Goal: Information Seeking & Learning: Check status

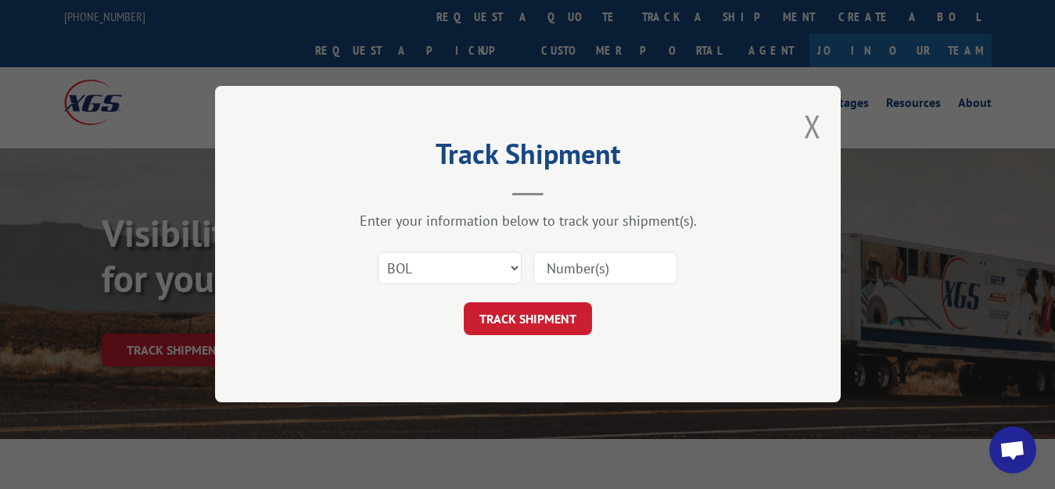
select select "bol"
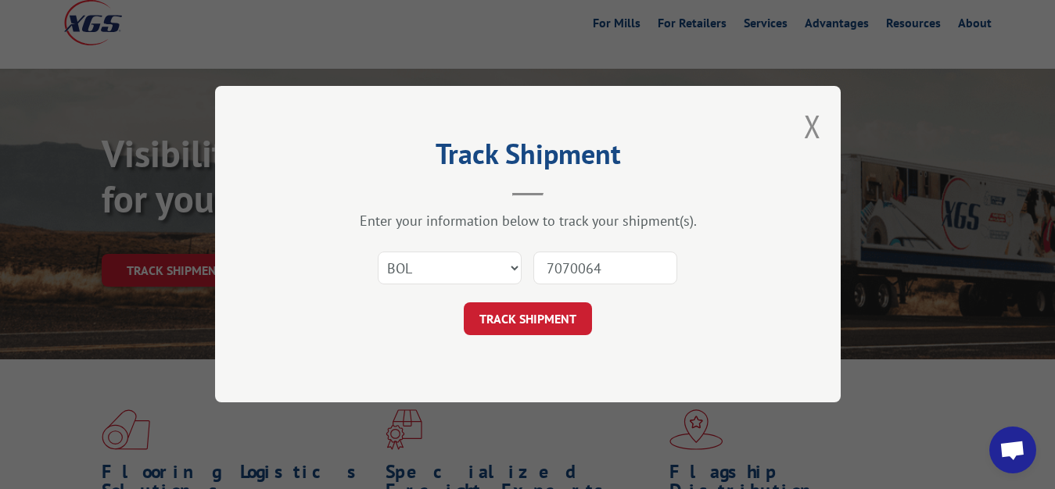
type input "7070064"
click button "TRACK SHIPMENT" at bounding box center [528, 319] width 128 height 33
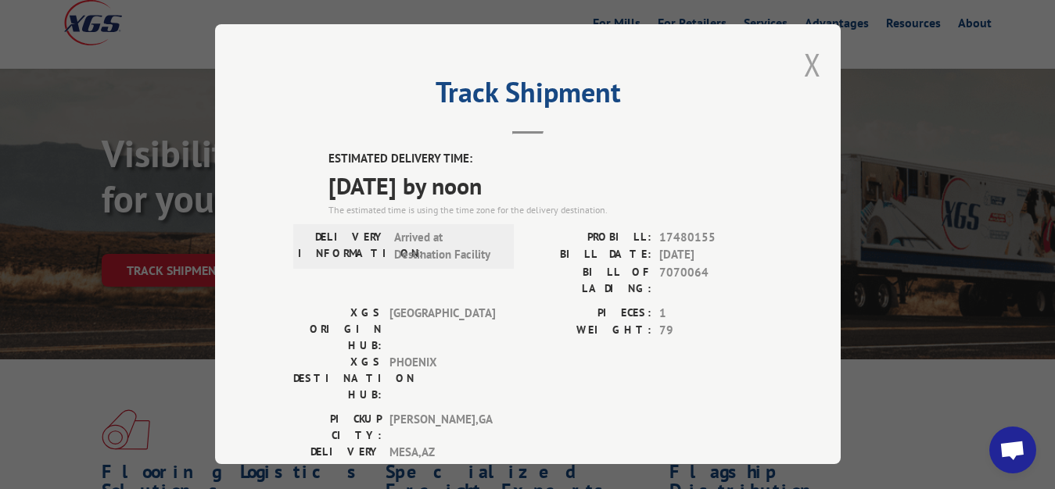
click at [804, 59] on button "Close modal" at bounding box center [812, 64] width 17 height 41
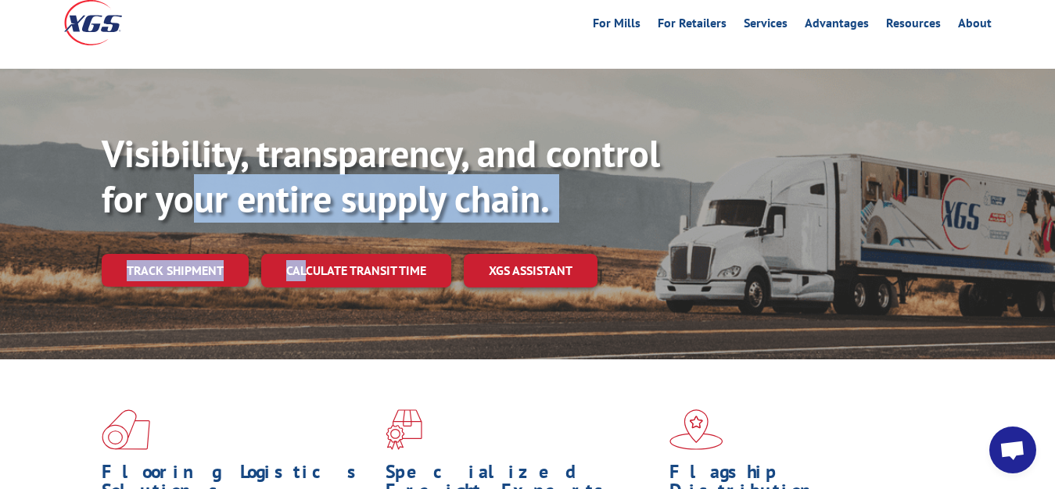
click at [202, 192] on div "Visibility, transparency, and control for your entire supply chain. Track shipm…" at bounding box center [578, 240] width 953 height 218
drag, startPoint x: 149, startPoint y: 313, endPoint x: 163, endPoint y: 298, distance: 20.5
click at [150, 313] on div "Visibility, transparency, and control for your entire supply chain. Track shipm…" at bounding box center [578, 240] width 953 height 218
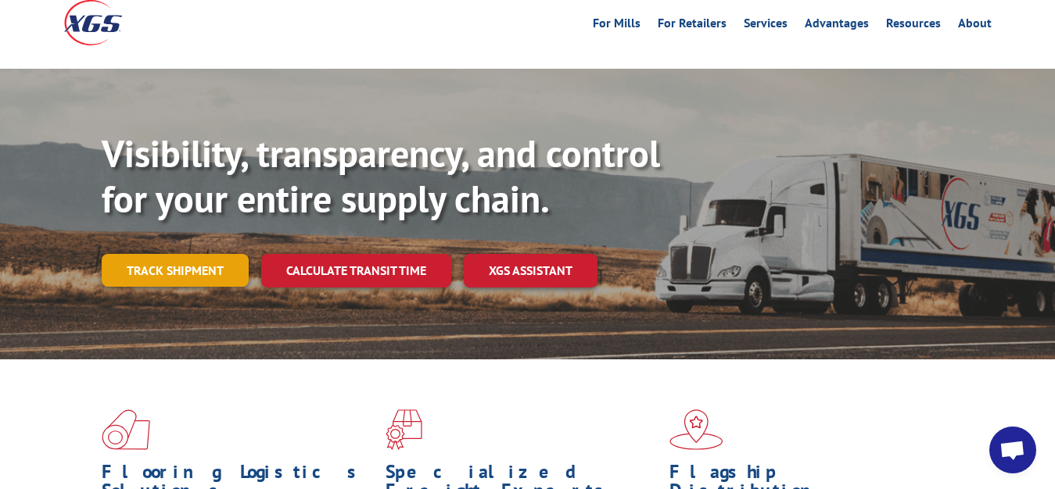
click at [191, 254] on link "Track shipment" at bounding box center [175, 270] width 147 height 33
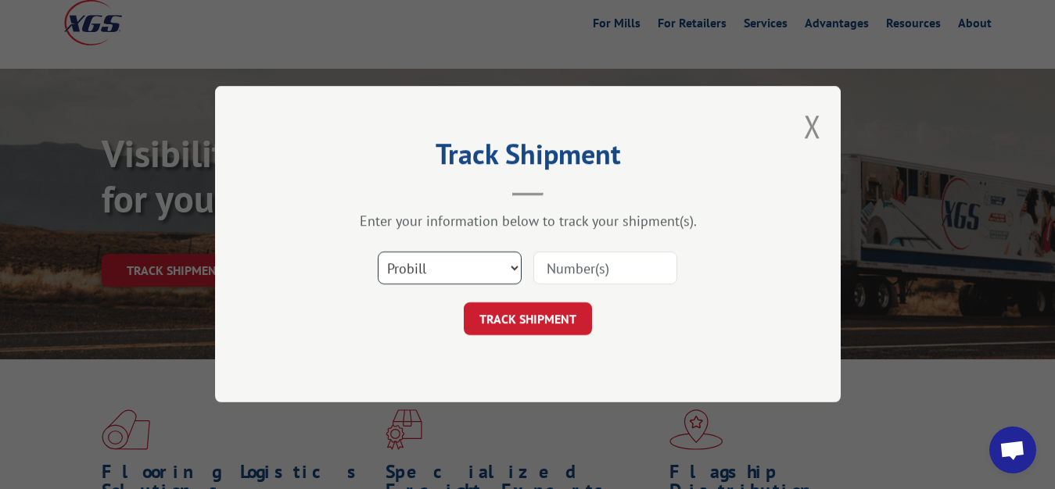
click at [378, 253] on select "Select category... Probill BOL PO" at bounding box center [450, 269] width 144 height 33
select select "bol"
click option "BOL" at bounding box center [0, 0] width 0 height 0
drag, startPoint x: 575, startPoint y: 281, endPoint x: 575, endPoint y: 199, distance: 82.9
click at [575, 281] on input at bounding box center [605, 269] width 144 height 33
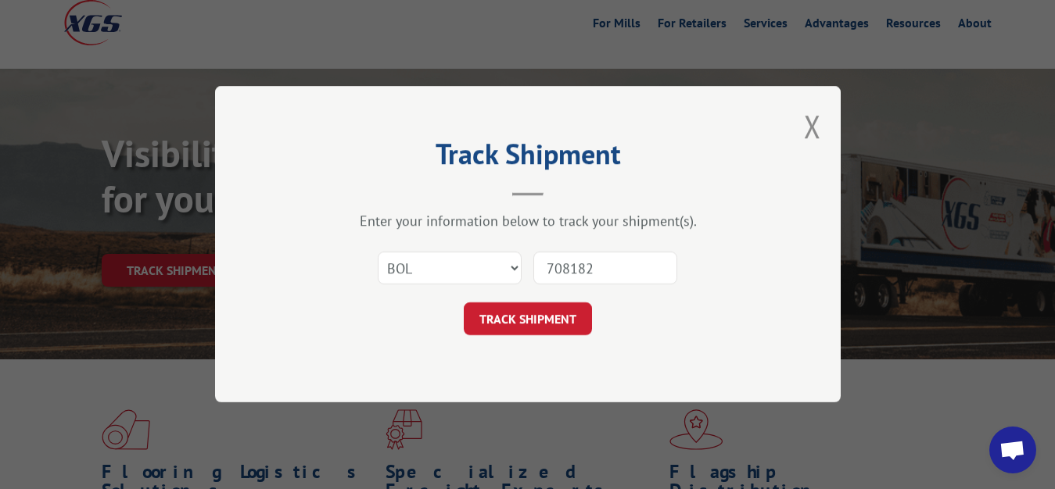
type input "7081822"
click button "TRACK SHIPMENT" at bounding box center [528, 319] width 128 height 33
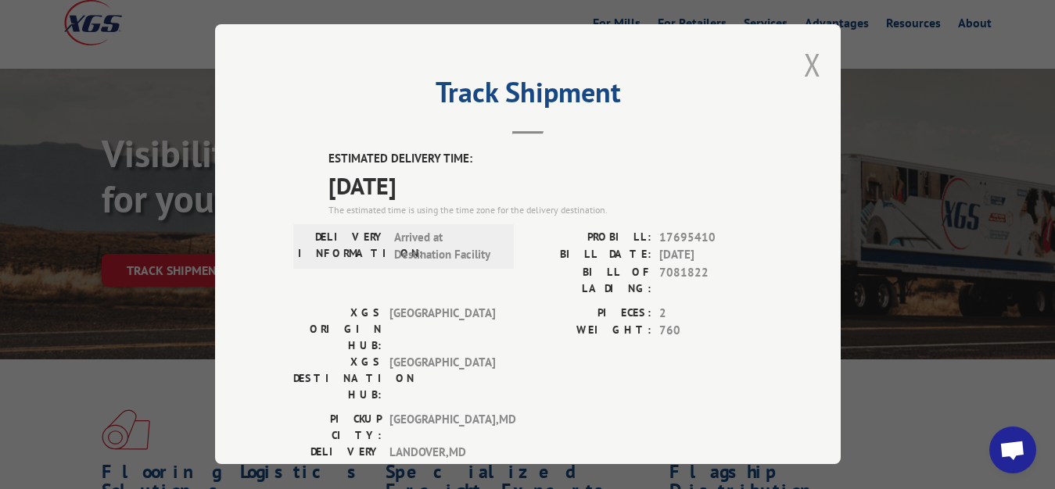
click at [804, 60] on button "Close modal" at bounding box center [812, 64] width 17 height 41
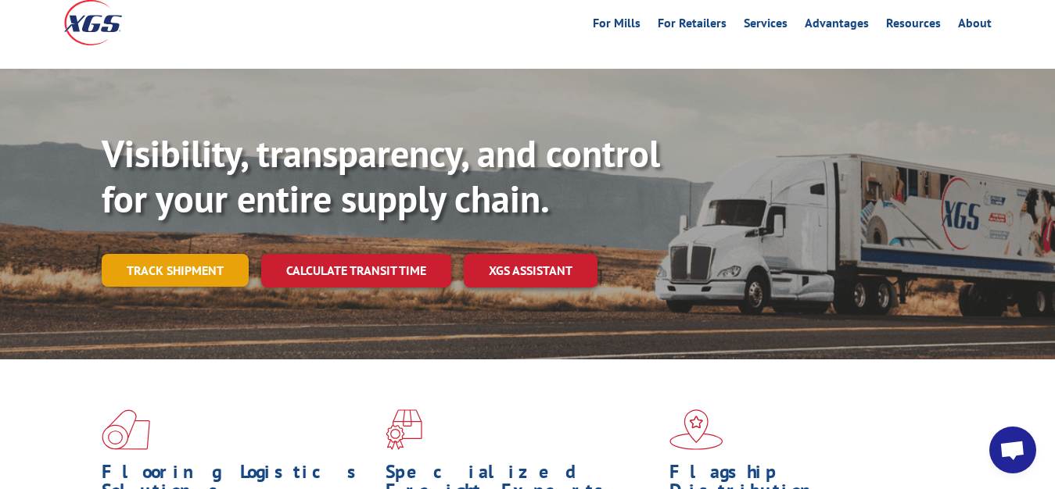
click at [167, 254] on link "Track shipment" at bounding box center [175, 270] width 147 height 33
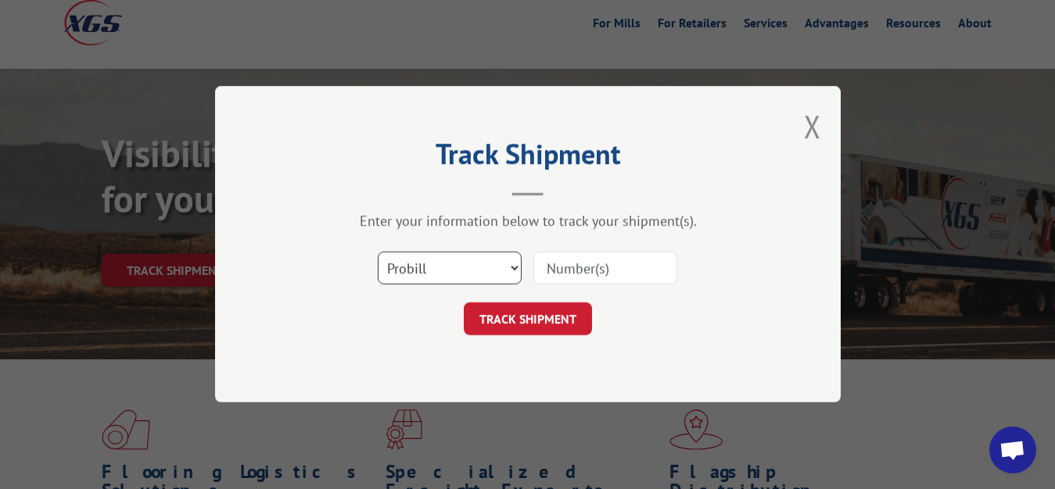
click at [378, 253] on select "Select category... Probill BOL PO" at bounding box center [450, 269] width 144 height 33
select select "bol"
click option "BOL" at bounding box center [0, 0] width 0 height 0
drag, startPoint x: 561, startPoint y: 271, endPoint x: 571, endPoint y: 178, distance: 93.5
click at [561, 270] on input at bounding box center [605, 269] width 144 height 33
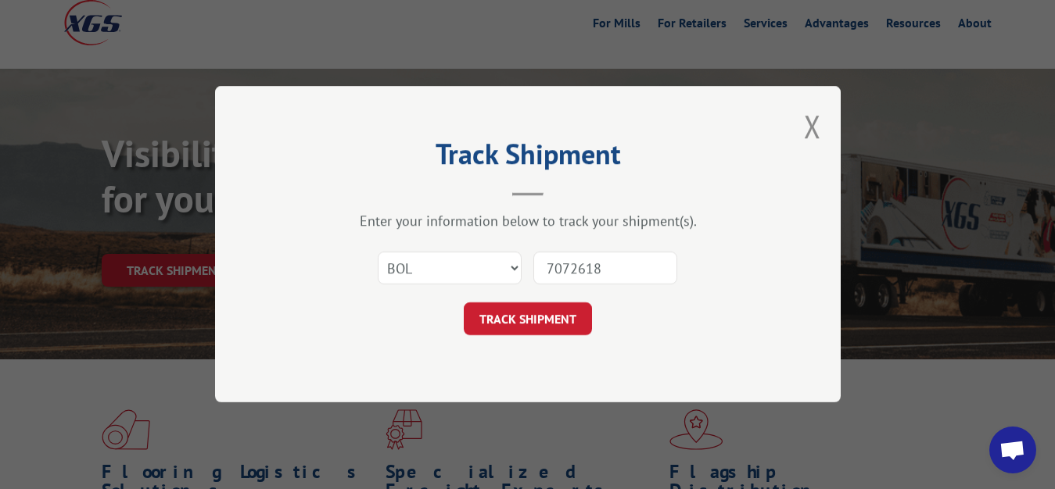
type input "7072618"
click button "TRACK SHIPMENT" at bounding box center [528, 319] width 128 height 33
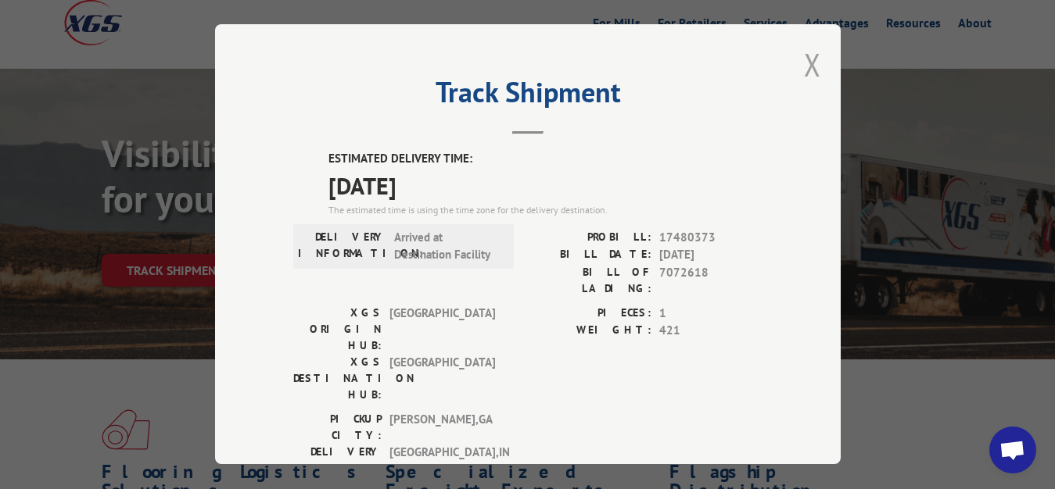
click at [804, 56] on button "Close modal" at bounding box center [812, 64] width 17 height 41
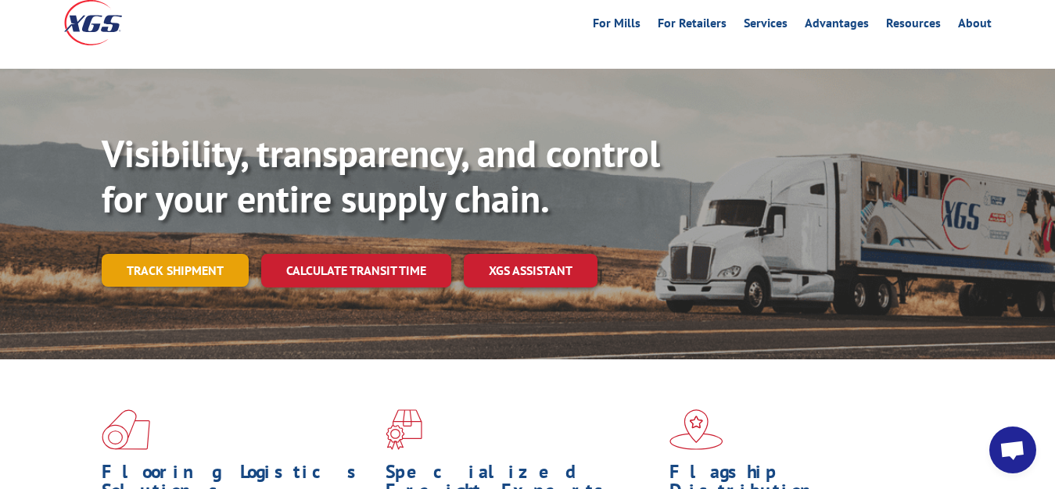
click at [187, 254] on link "Track shipment" at bounding box center [175, 270] width 147 height 33
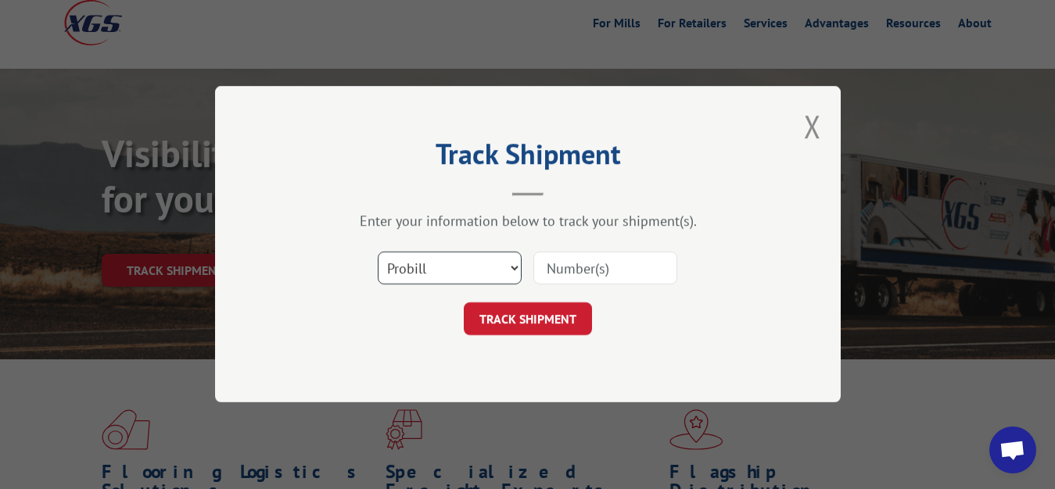
click at [378, 253] on select "Select category... Probill BOL PO" at bounding box center [450, 269] width 144 height 33
click at [403, 267] on select "Select category... Probill BOL PO" at bounding box center [450, 269] width 144 height 33
click at [378, 253] on select "Select category... Probill BOL PO" at bounding box center [450, 269] width 144 height 33
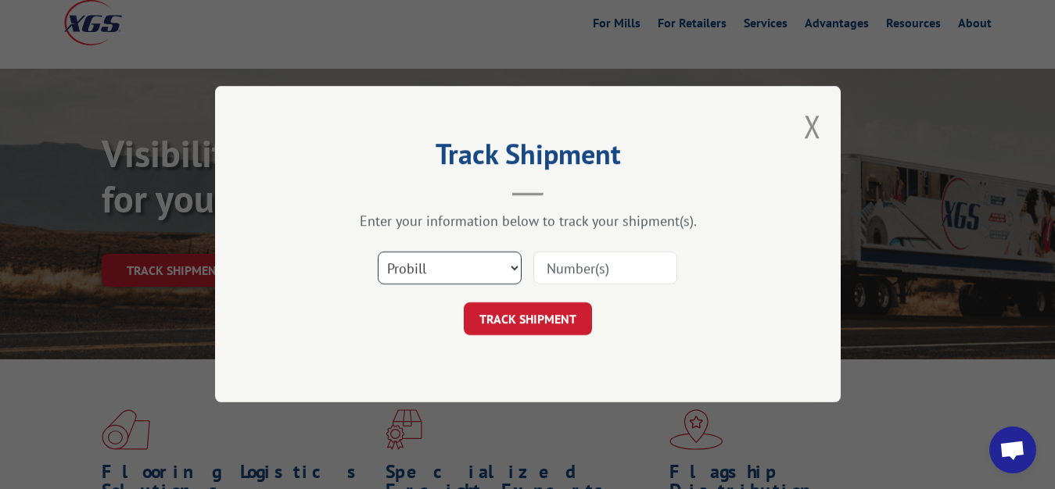
select select "bol"
click option "BOL" at bounding box center [0, 0] width 0 height 0
drag, startPoint x: 564, startPoint y: 262, endPoint x: 464, endPoint y: 202, distance: 117.4
click at [559, 262] on input at bounding box center [605, 269] width 144 height 33
type input "7084061"
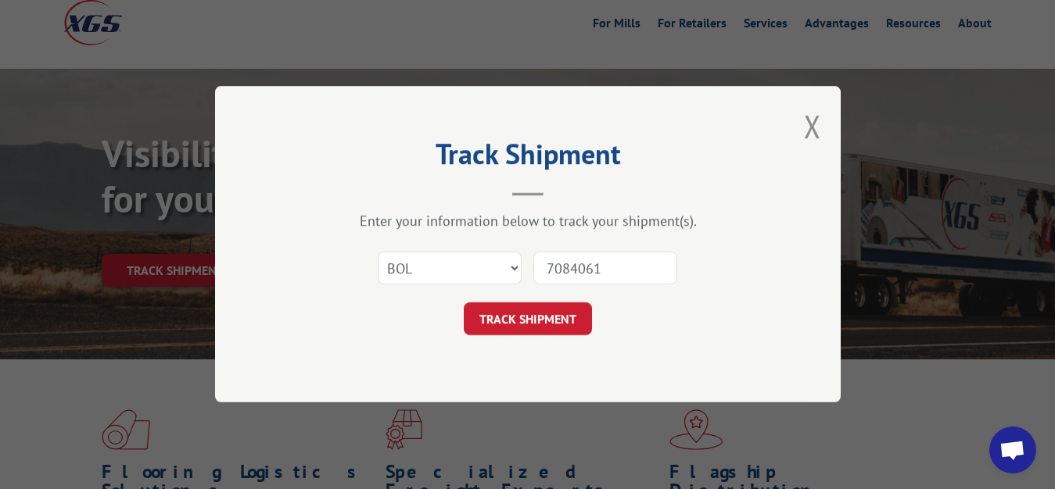
click button "TRACK SHIPMENT" at bounding box center [528, 319] width 128 height 33
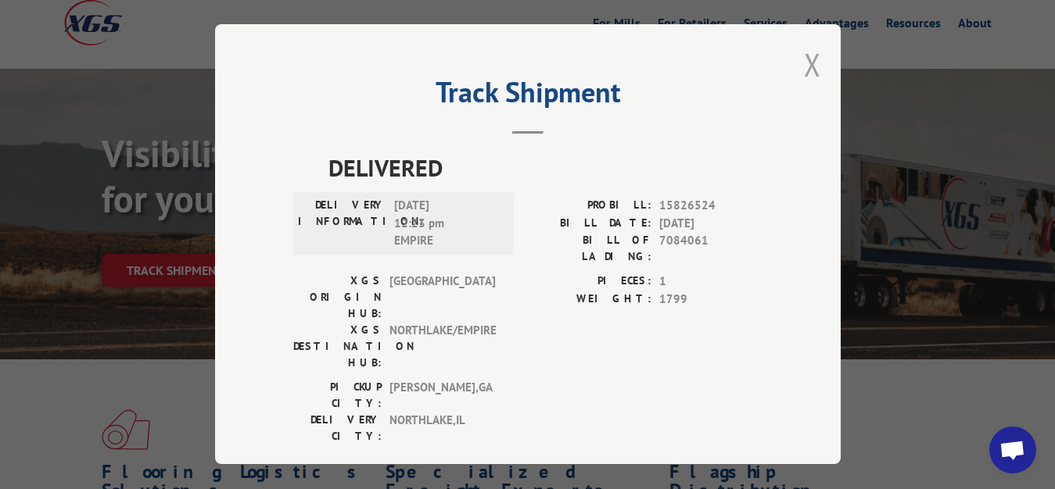
click at [804, 68] on button "Close modal" at bounding box center [812, 64] width 17 height 41
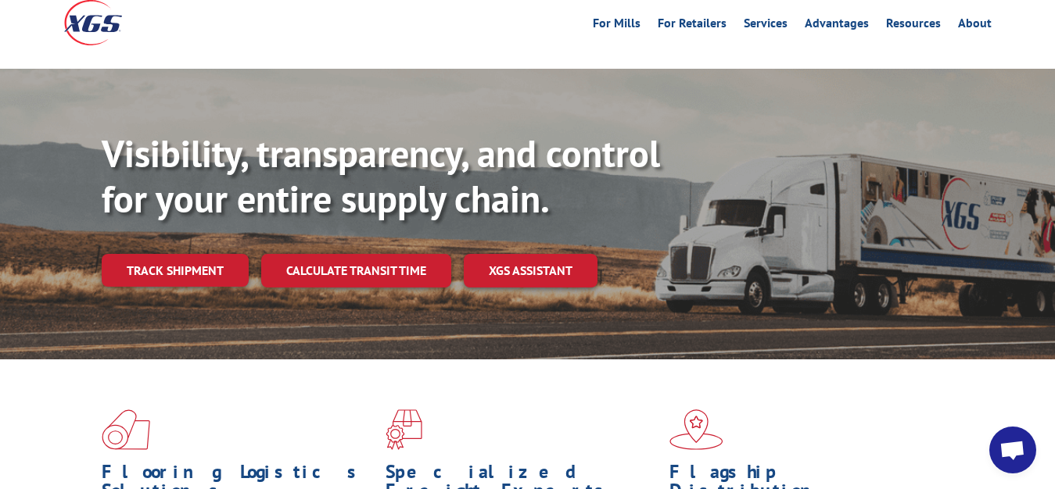
click at [158, 254] on link "Track shipment" at bounding box center [175, 270] width 147 height 33
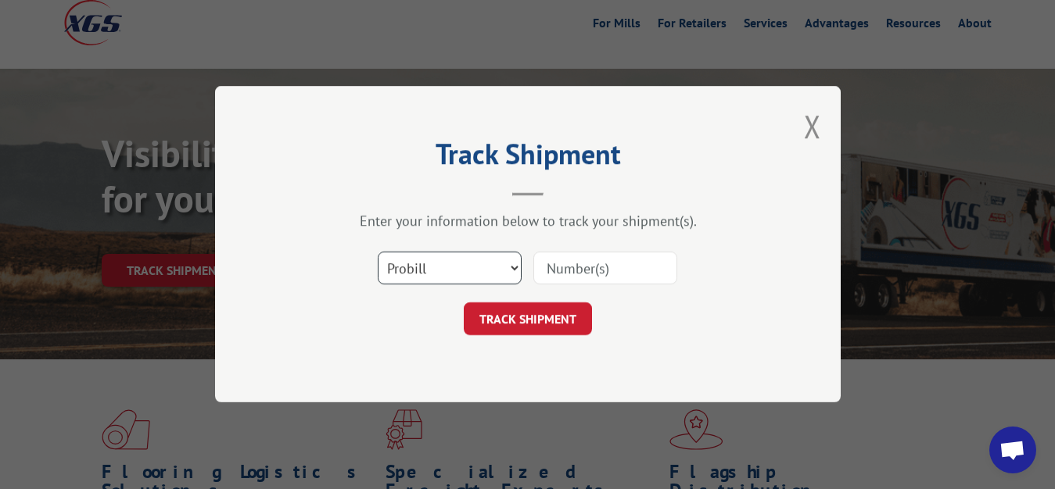
click at [378, 253] on select "Select category... Probill BOL PO" at bounding box center [450, 269] width 144 height 33
select select "bol"
click option "BOL" at bounding box center [0, 0] width 0 height 0
drag, startPoint x: 569, startPoint y: 264, endPoint x: 574, endPoint y: 163, distance: 101.0
click at [569, 263] on input at bounding box center [605, 269] width 144 height 33
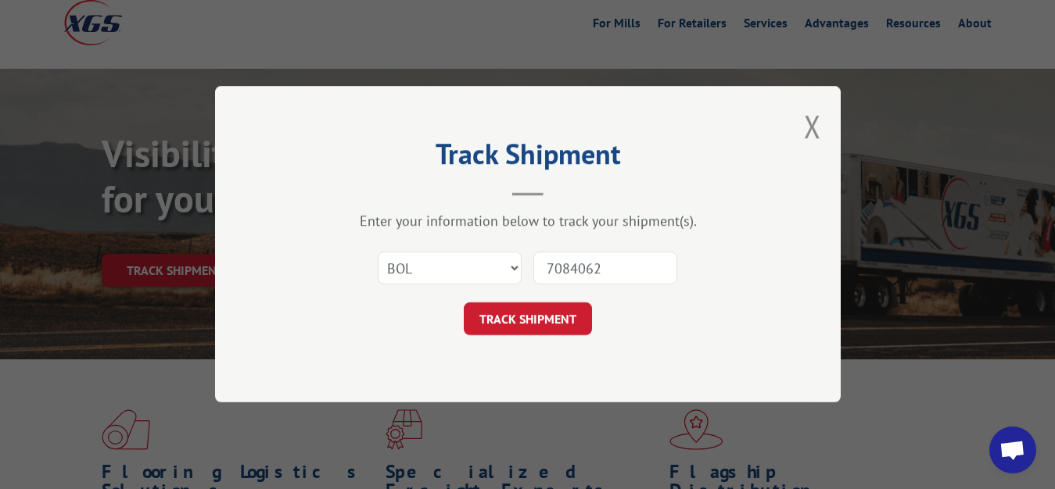
type input "7084062"
click button "TRACK SHIPMENT" at bounding box center [528, 319] width 128 height 33
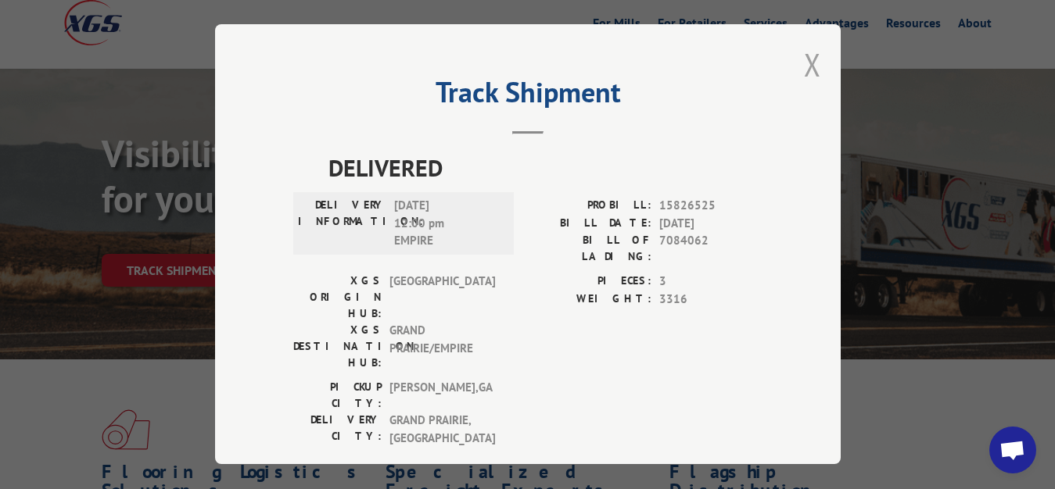
click at [804, 65] on button "Close modal" at bounding box center [812, 64] width 17 height 41
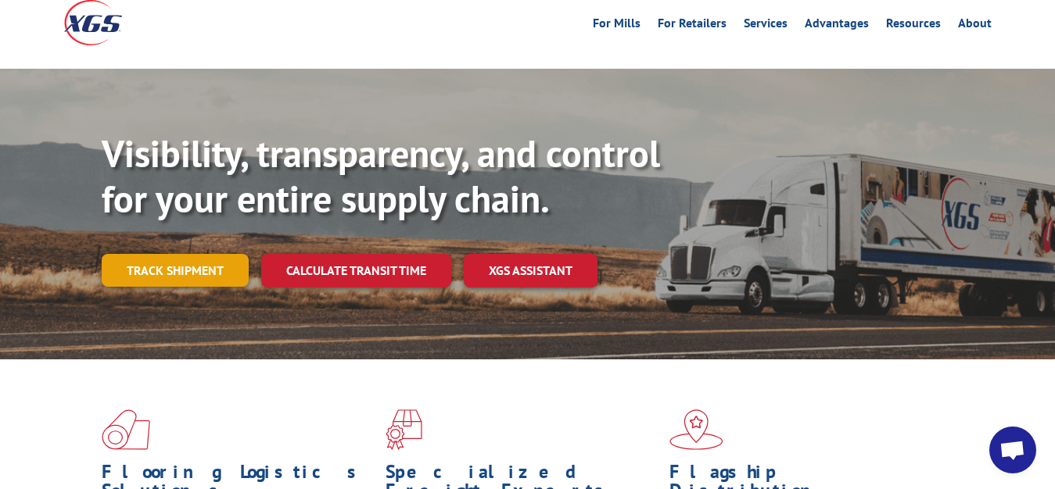
click at [174, 254] on link "Track shipment" at bounding box center [175, 270] width 147 height 33
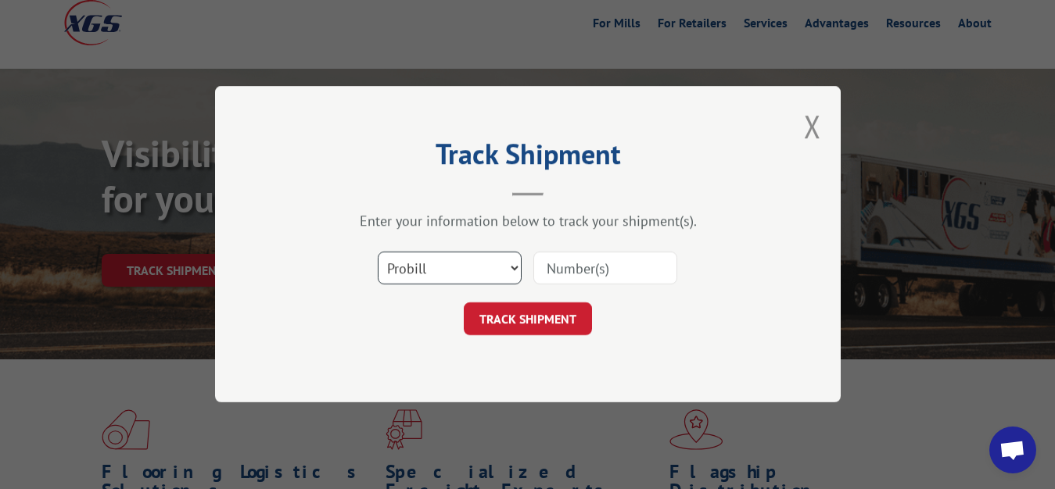
click at [378, 253] on select "Select category... Probill BOL PO" at bounding box center [450, 269] width 144 height 33
select select "bol"
click option "BOL" at bounding box center [0, 0] width 0 height 0
drag, startPoint x: 576, startPoint y: 281, endPoint x: 589, endPoint y: 178, distance: 103.3
click at [577, 277] on input at bounding box center [605, 269] width 144 height 33
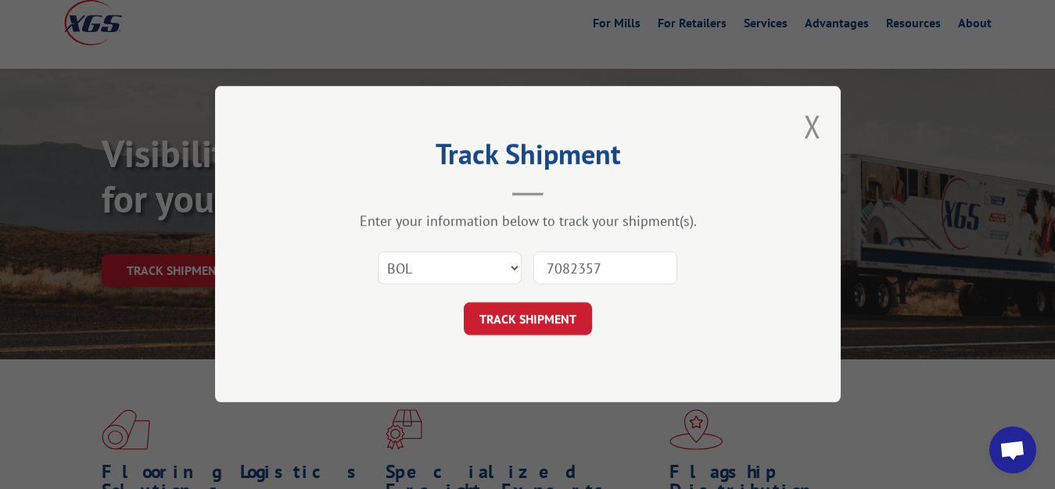
type input "7082357"
click button "TRACK SHIPMENT" at bounding box center [528, 319] width 128 height 33
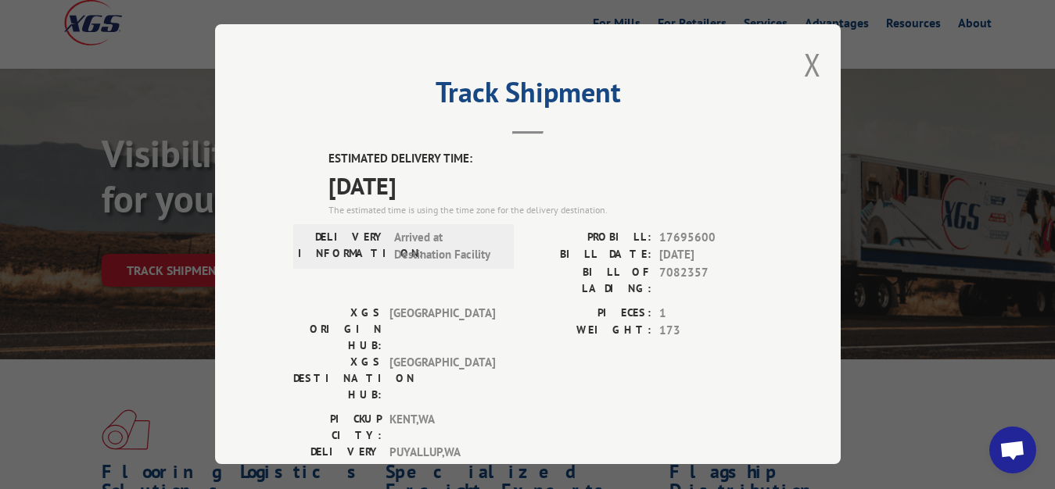
drag, startPoint x: 799, startPoint y: 61, endPoint x: 672, endPoint y: 174, distance: 170.0
click at [804, 63] on button "Close modal" at bounding box center [812, 64] width 17 height 41
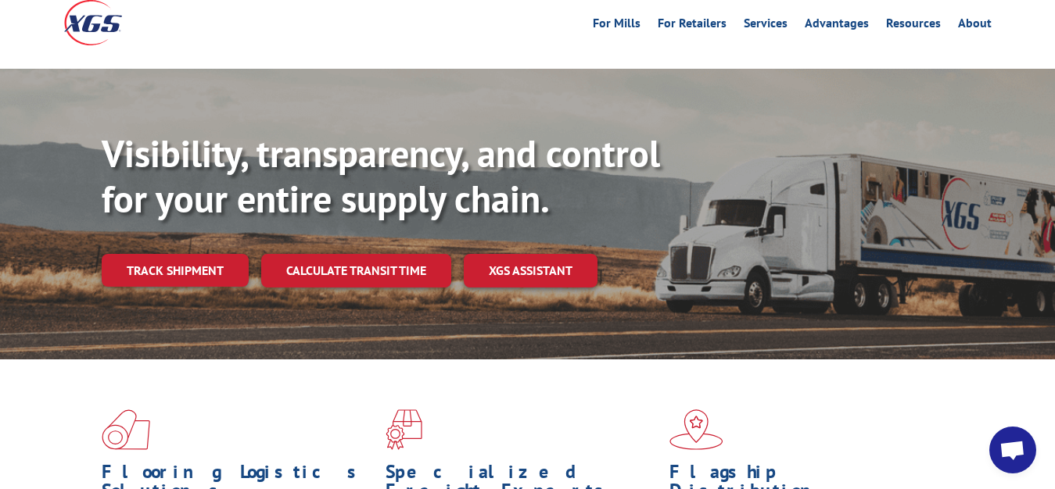
click at [187, 254] on link "Track shipment" at bounding box center [175, 270] width 147 height 33
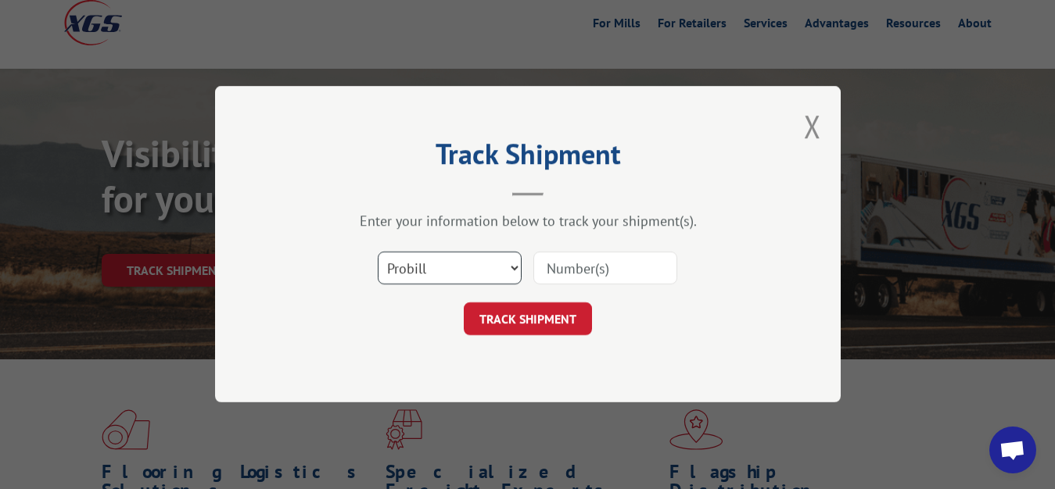
click at [378, 253] on select "Select category... Probill BOL PO" at bounding box center [450, 269] width 144 height 33
select select "bol"
click option "BOL" at bounding box center [0, 0] width 0 height 0
drag, startPoint x: 586, startPoint y: 268, endPoint x: 591, endPoint y: 219, distance: 49.6
click at [586, 267] on input at bounding box center [605, 269] width 144 height 33
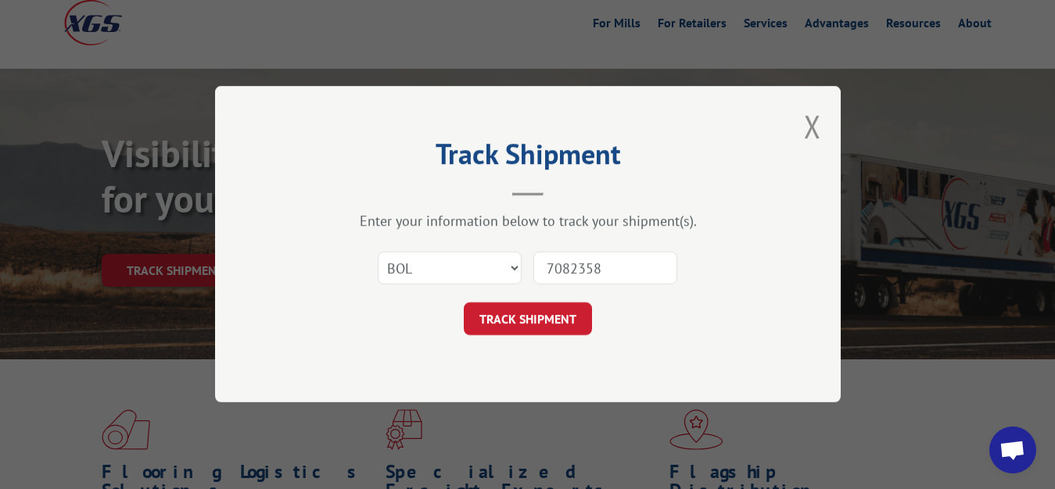
type input "7082358"
click button "TRACK SHIPMENT" at bounding box center [528, 319] width 128 height 33
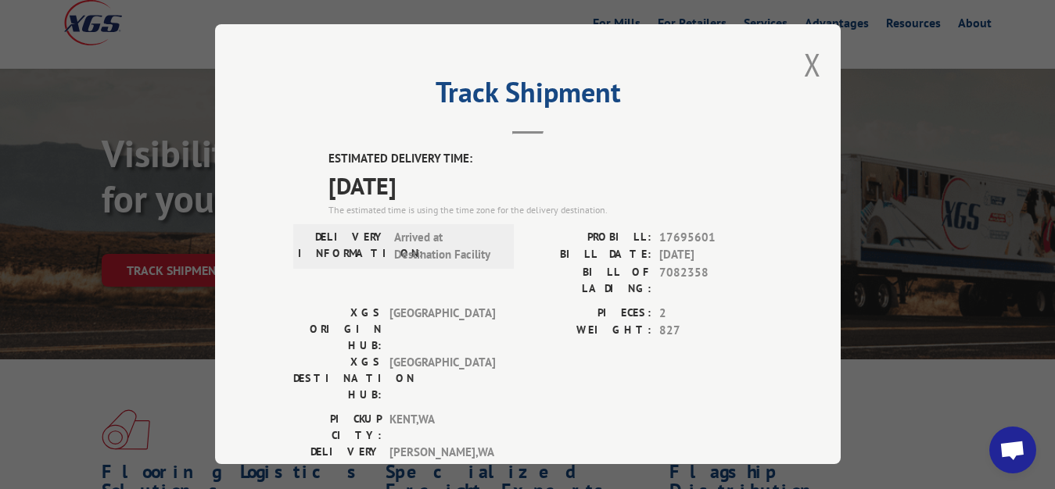
drag, startPoint x: 802, startPoint y: 56, endPoint x: 528, endPoint y: 224, distance: 321.1
click at [804, 57] on button "Close modal" at bounding box center [812, 64] width 17 height 41
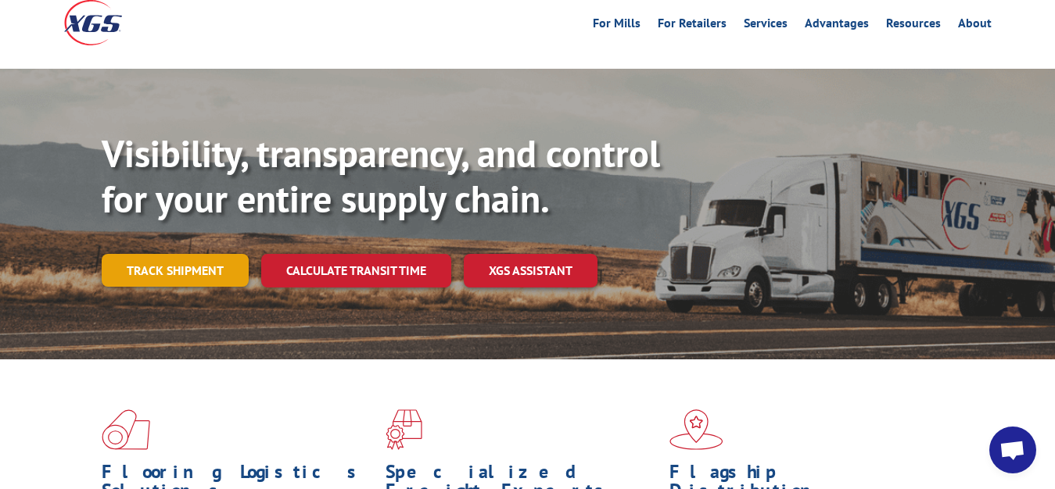
click at [143, 254] on link "Track shipment" at bounding box center [175, 270] width 147 height 33
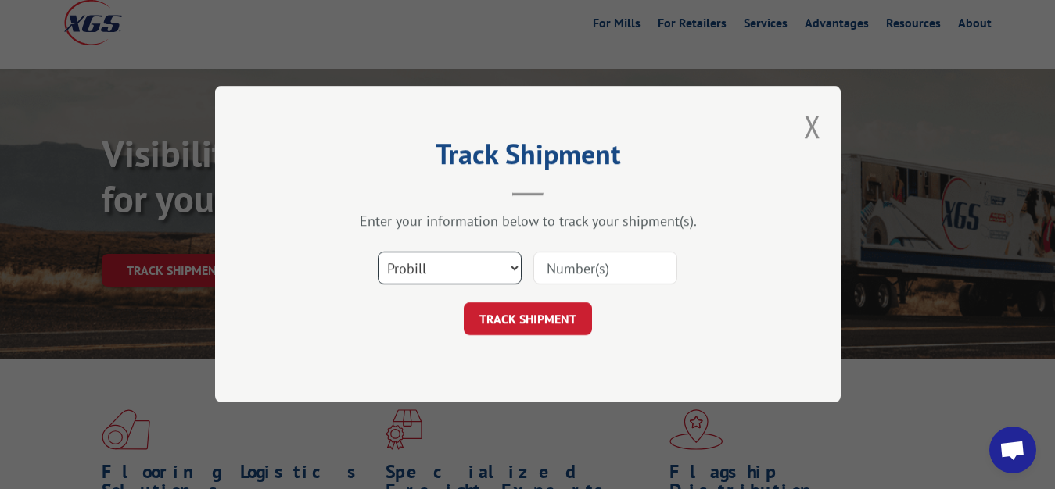
click at [378, 253] on select "Select category... Probill BOL PO" at bounding box center [450, 269] width 144 height 33
select select "bol"
click option "BOL" at bounding box center [0, 0] width 0 height 0
click at [565, 260] on input at bounding box center [605, 269] width 144 height 33
type input "7082985"
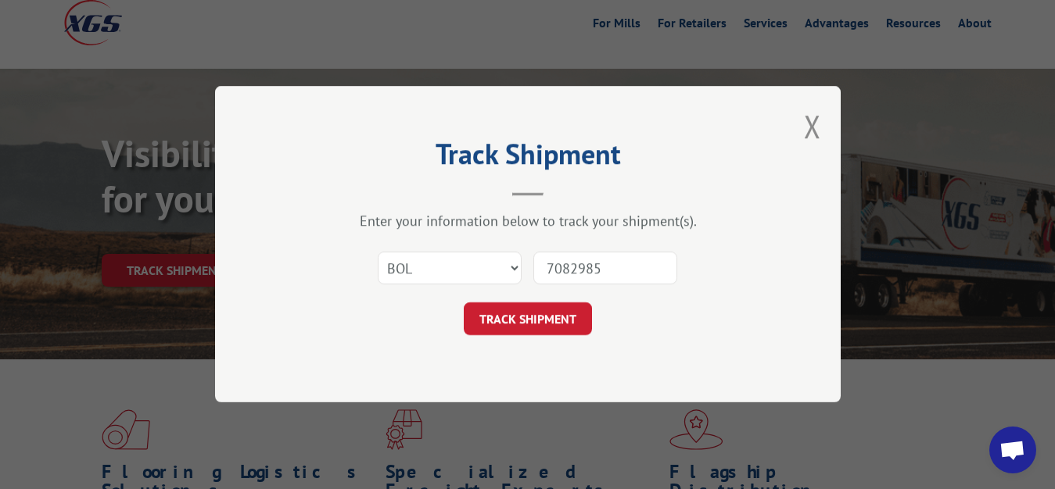
click button "TRACK SHIPMENT" at bounding box center [528, 319] width 128 height 33
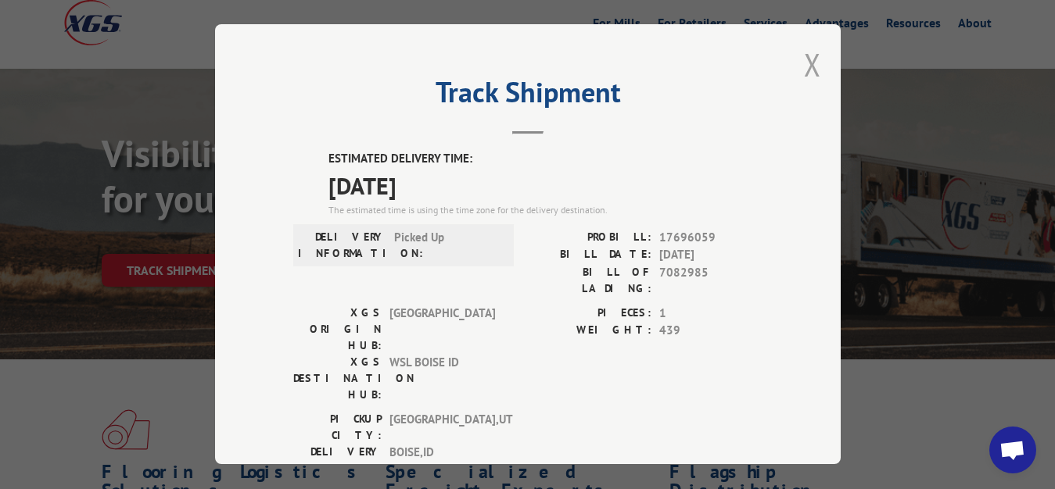
click at [804, 61] on button "Close modal" at bounding box center [812, 64] width 17 height 41
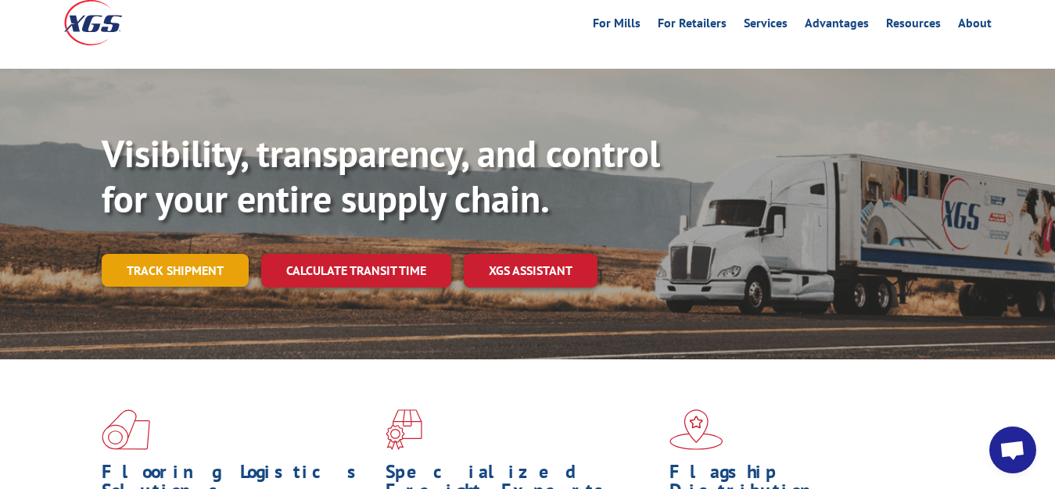
click at [195, 254] on link "Track shipment" at bounding box center [175, 270] width 147 height 33
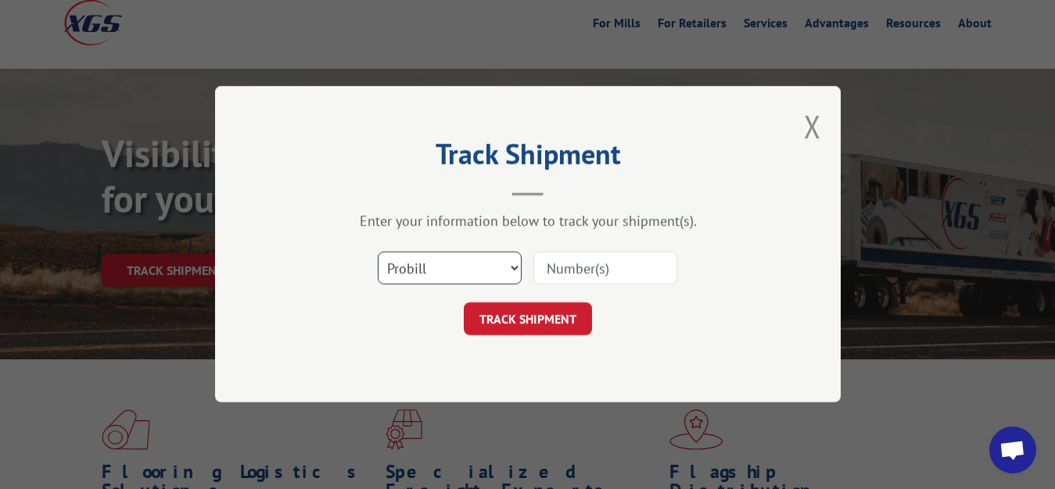
click at [378, 253] on select "Select category... Probill BOL PO" at bounding box center [450, 269] width 144 height 33
select select "bol"
click option "BOL" at bounding box center [0, 0] width 0 height 0
click at [593, 256] on input at bounding box center [605, 269] width 144 height 33
type input "7083541"
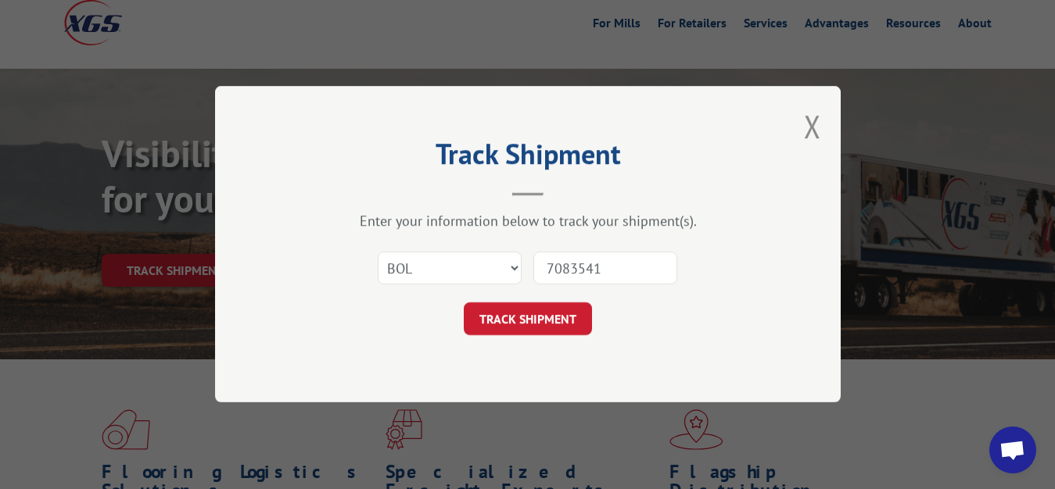
click button "TRACK SHIPMENT" at bounding box center [528, 319] width 128 height 33
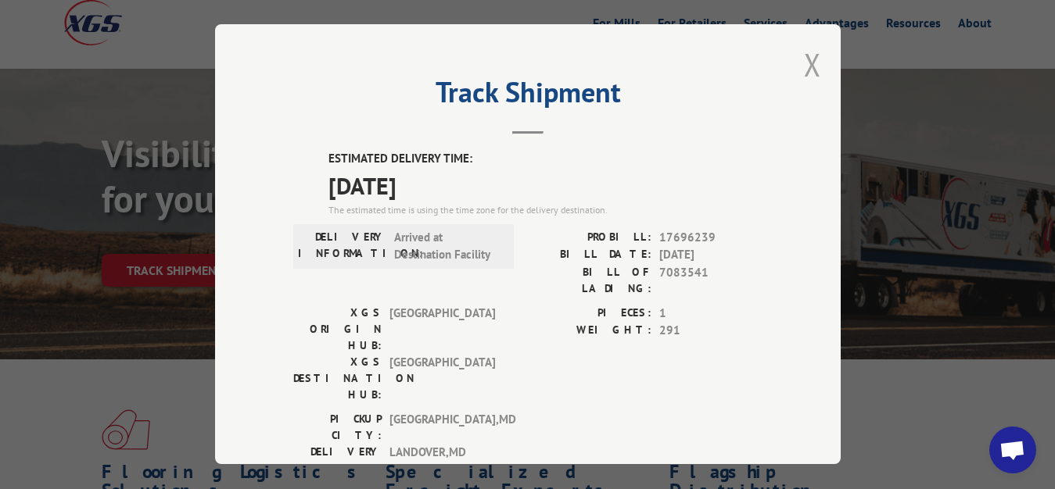
click at [804, 57] on button "Close modal" at bounding box center [812, 64] width 17 height 41
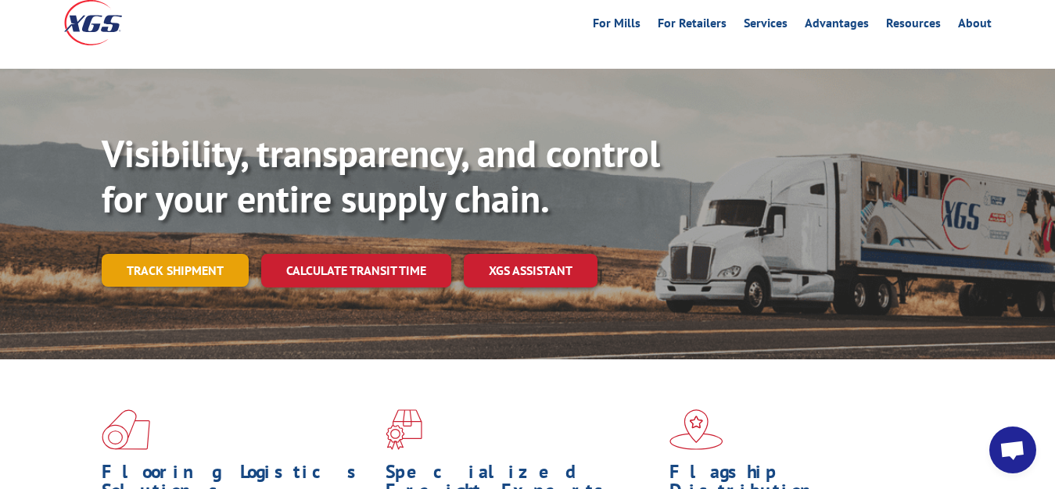
click at [166, 222] on div "Visibility, transparency, and control for your entire supply chain. Track shipm…" at bounding box center [578, 240] width 953 height 218
click at [166, 254] on link "Track shipment" at bounding box center [175, 270] width 147 height 33
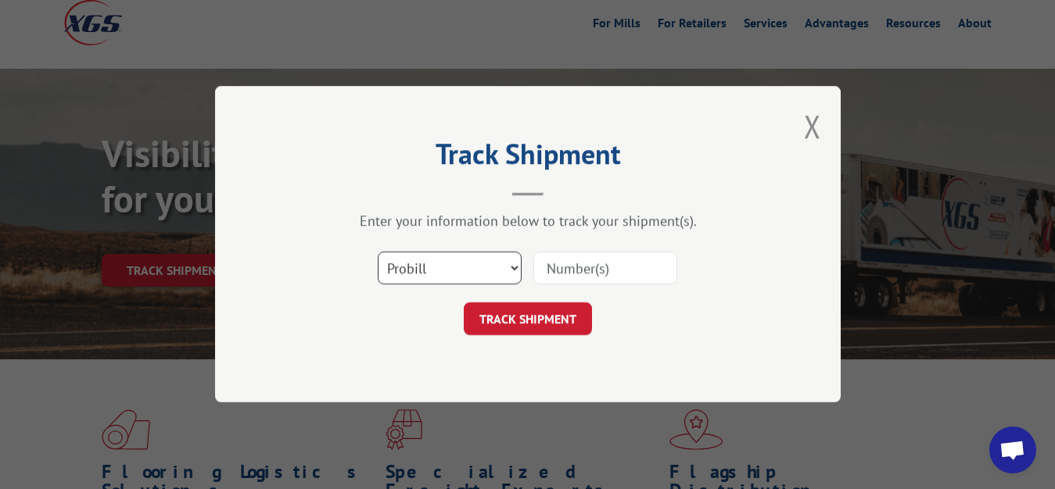
click at [378, 253] on select "Select category... Probill BOL PO" at bounding box center [450, 269] width 144 height 33
select select "bol"
click option "BOL" at bounding box center [0, 0] width 0 height 0
click at [592, 256] on input at bounding box center [605, 269] width 144 height 33
type input "7083033"
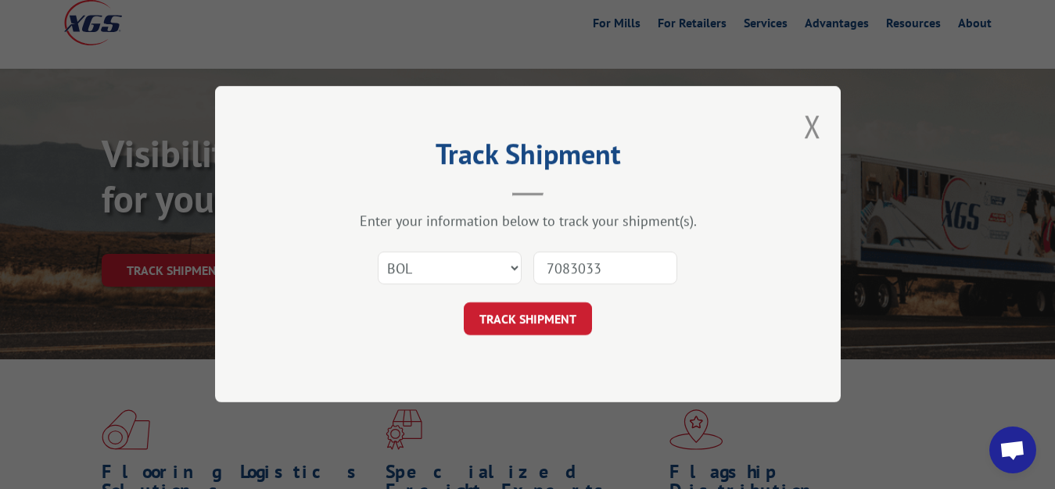
click button "TRACK SHIPMENT" at bounding box center [528, 319] width 128 height 33
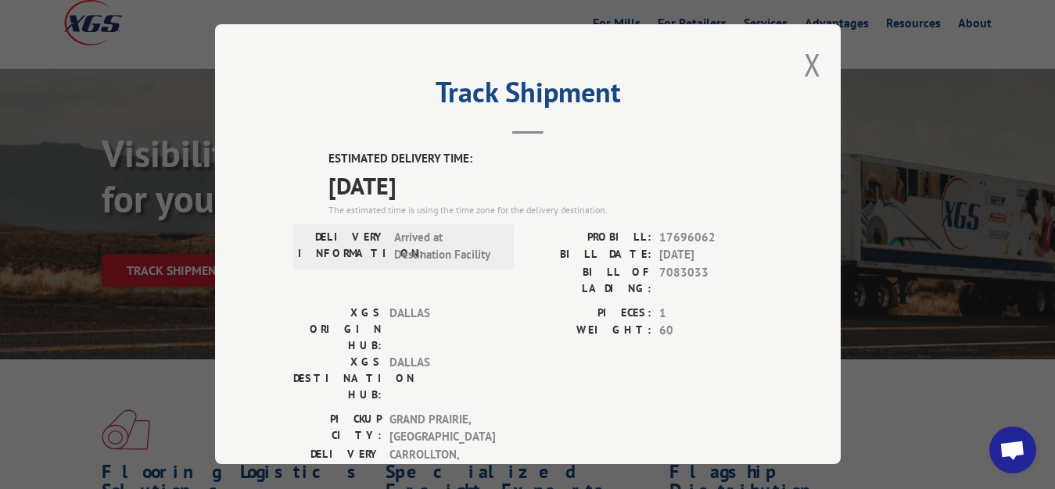
drag, startPoint x: 801, startPoint y: 61, endPoint x: 716, endPoint y: 156, distance: 127.9
click at [804, 64] on button "Close modal" at bounding box center [812, 64] width 17 height 41
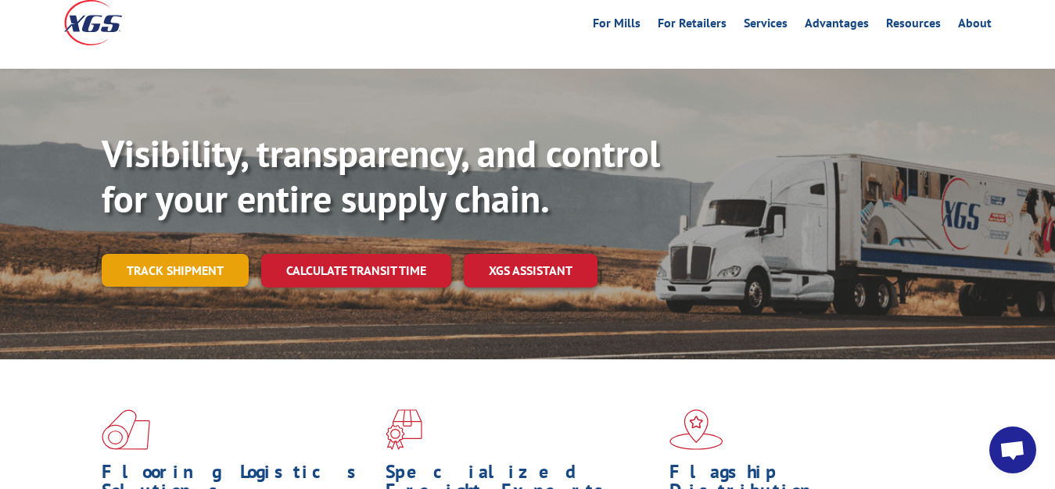
click at [175, 254] on link "Track shipment" at bounding box center [175, 270] width 147 height 33
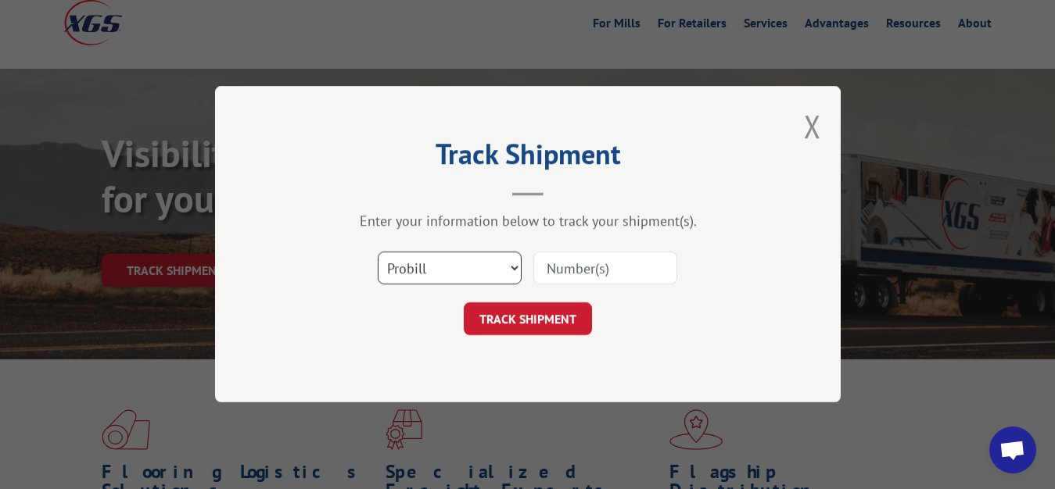
click at [378, 253] on select "Select category... Probill BOL PO" at bounding box center [450, 269] width 144 height 33
select select "bol"
click option "BOL" at bounding box center [0, 0] width 0 height 0
drag, startPoint x: 559, startPoint y: 267, endPoint x: 564, endPoint y: 150, distance: 116.6
click at [559, 261] on input at bounding box center [605, 269] width 144 height 33
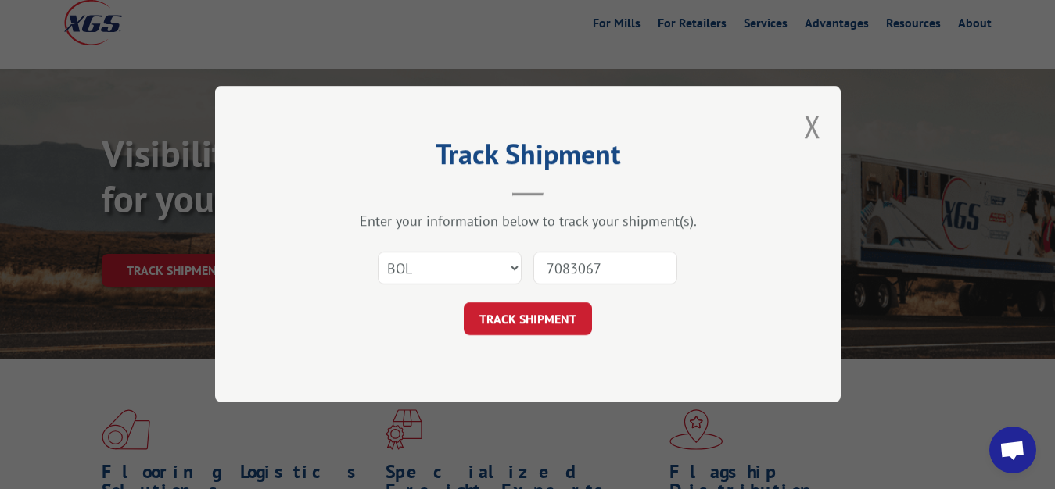
type input "7083067"
click button "TRACK SHIPMENT" at bounding box center [528, 319] width 128 height 33
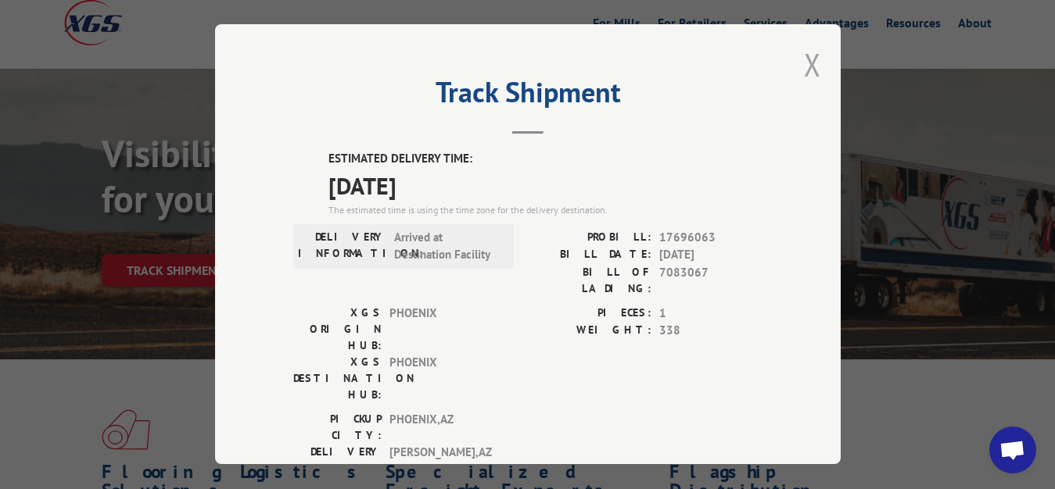
click at [804, 63] on button "Close modal" at bounding box center [812, 64] width 17 height 41
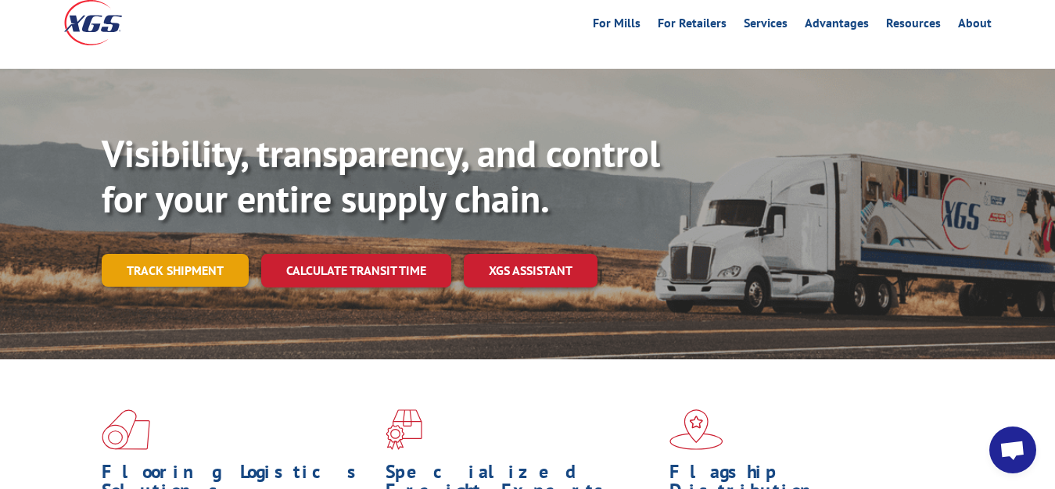
click at [173, 254] on link "Track shipment" at bounding box center [175, 270] width 147 height 33
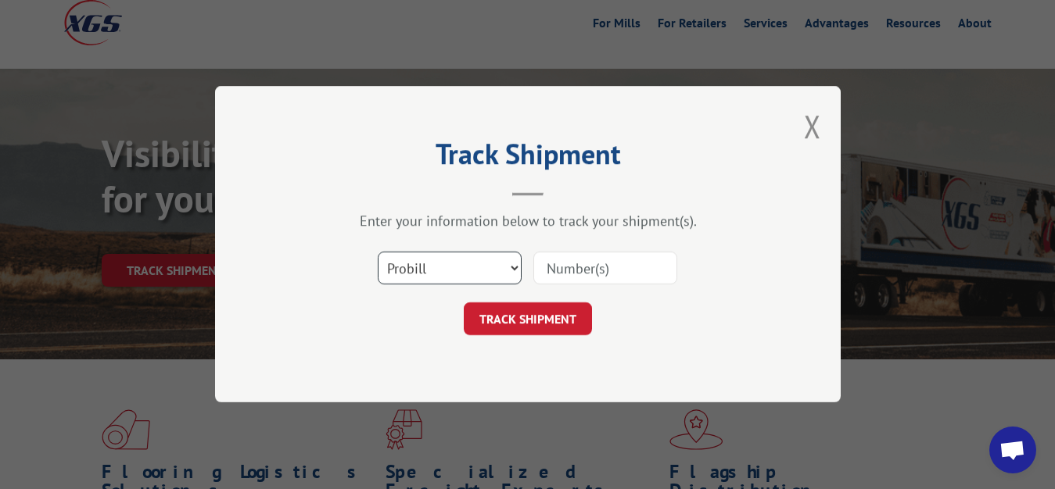
click at [378, 253] on select "Select category... Probill BOL PO" at bounding box center [450, 269] width 144 height 33
select select "bol"
click option "BOL" at bounding box center [0, 0] width 0 height 0
click at [560, 258] on input at bounding box center [605, 269] width 144 height 33
type input "7083583"
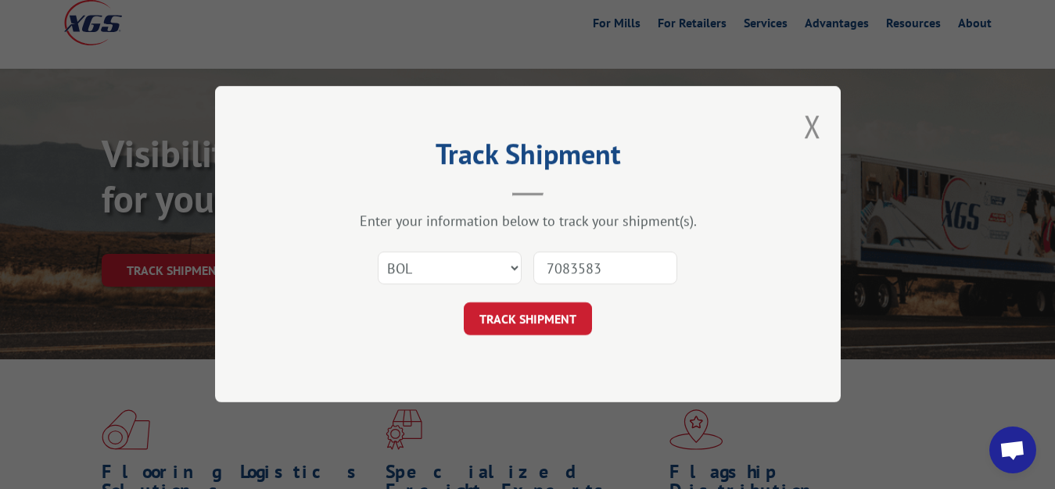
click button "TRACK SHIPMENT" at bounding box center [528, 319] width 128 height 33
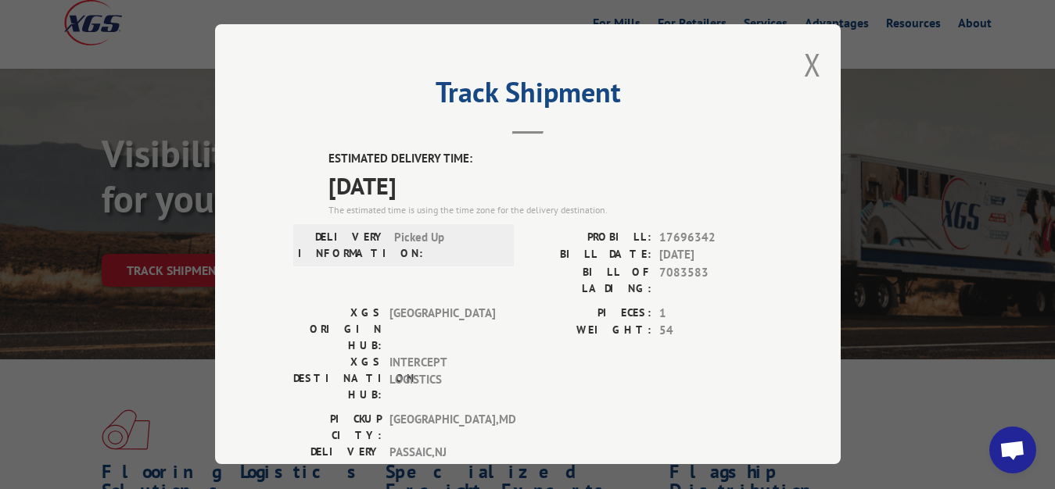
drag, startPoint x: 800, startPoint y: 57, endPoint x: 682, endPoint y: 136, distance: 142.0
click at [790, 69] on div "Track Shipment ESTIMATED DELIVERY TIME: [DATE] The estimated time is using the …" at bounding box center [527, 244] width 625 height 440
click at [804, 63] on button "Close modal" at bounding box center [812, 64] width 17 height 41
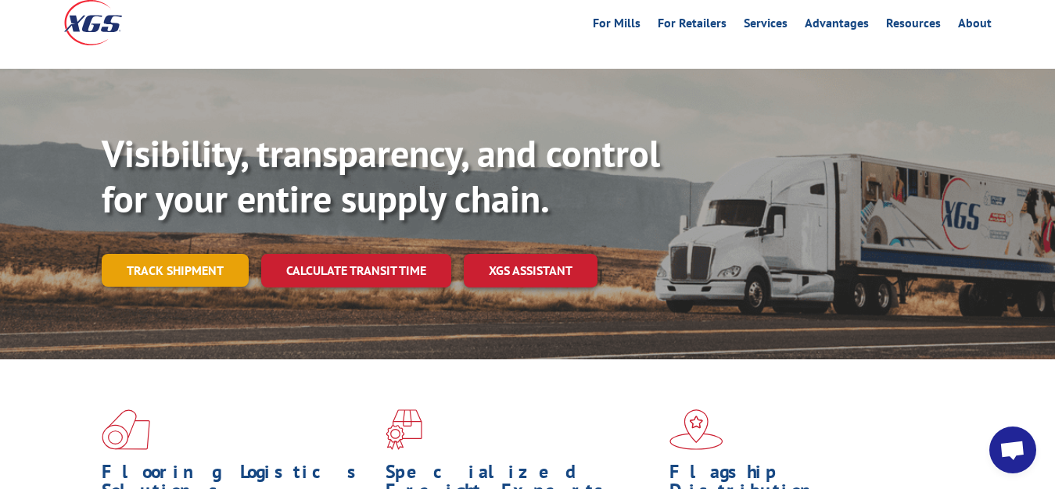
click at [196, 254] on link "Track shipment" at bounding box center [175, 270] width 147 height 33
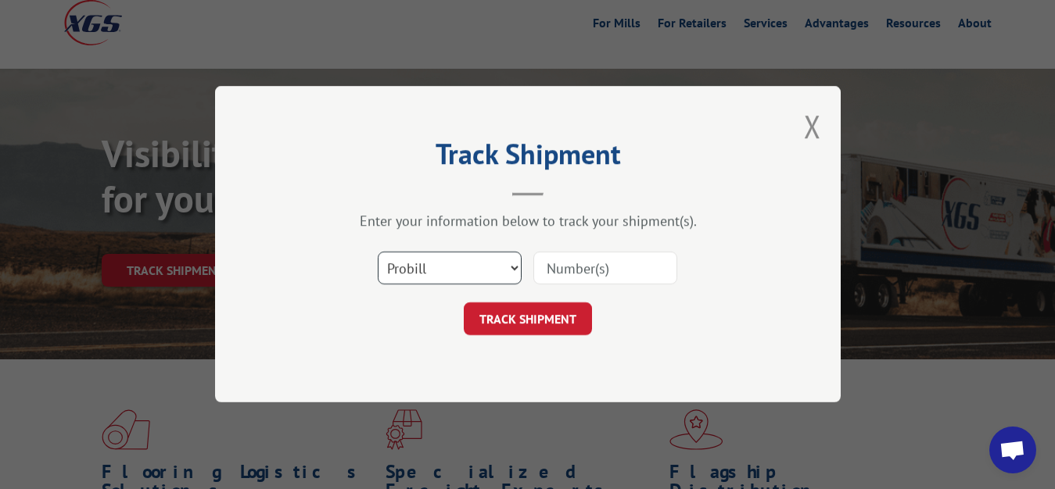
click at [378, 253] on select "Select category... Probill BOL PO" at bounding box center [450, 269] width 144 height 33
select select "bol"
click option "BOL" at bounding box center [0, 0] width 0 height 0
click at [566, 273] on input at bounding box center [605, 269] width 144 height 33
type input "7083108"
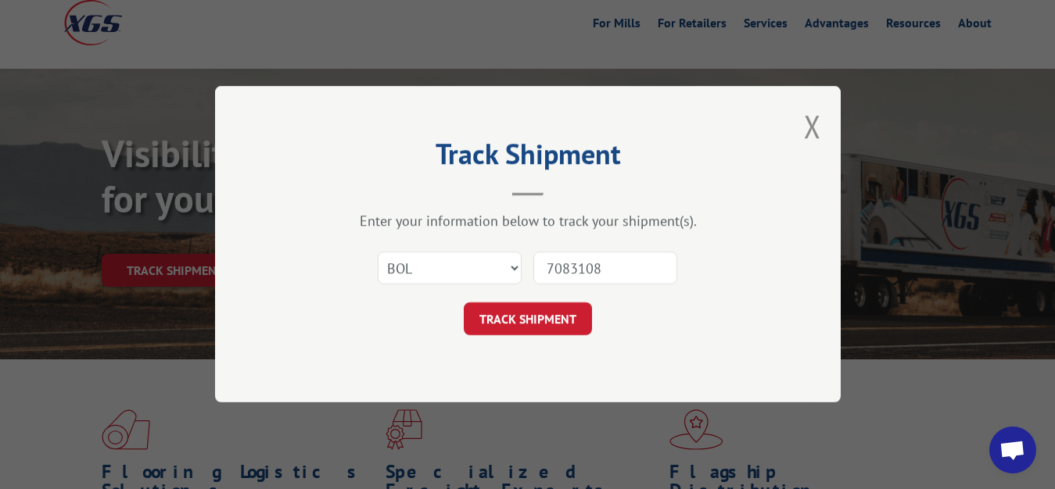
click button "TRACK SHIPMENT" at bounding box center [528, 319] width 128 height 33
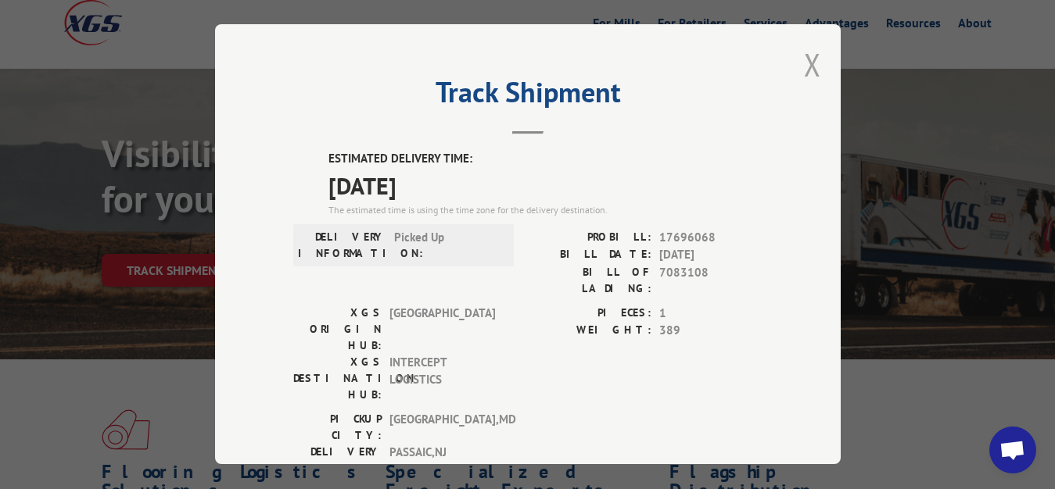
click at [806, 59] on button "Close modal" at bounding box center [812, 64] width 17 height 41
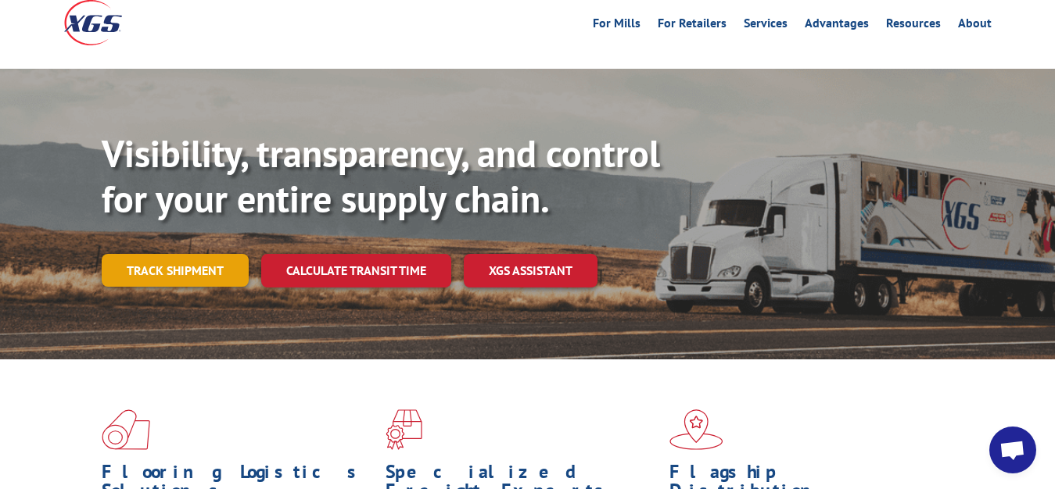
click at [209, 254] on link "Track shipment" at bounding box center [175, 270] width 147 height 33
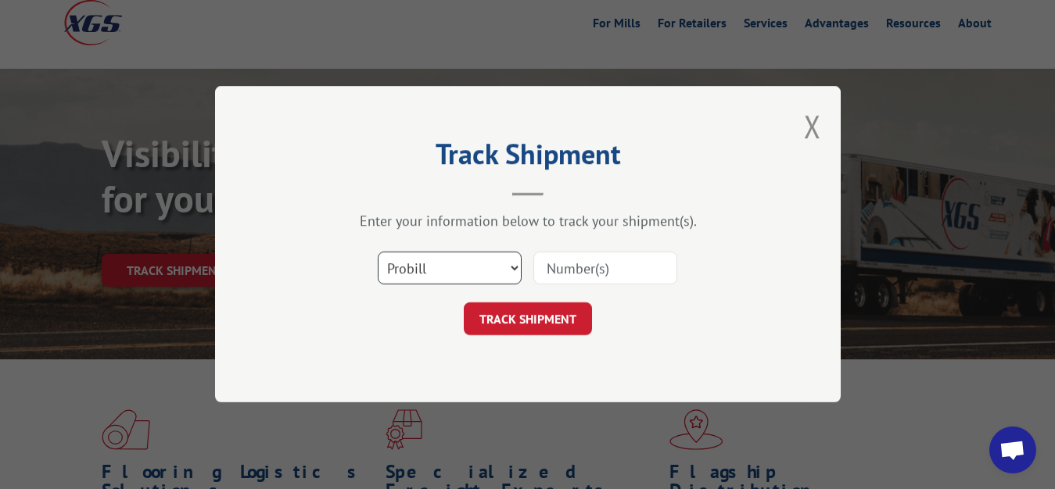
click at [378, 253] on select "Select category... Probill BOL PO" at bounding box center [450, 269] width 144 height 33
select select "bol"
click option "BOL" at bounding box center [0, 0] width 0 height 0
drag, startPoint x: 582, startPoint y: 276, endPoint x: 583, endPoint y: 262, distance: 14.2
click at [582, 271] on input at bounding box center [605, 269] width 144 height 33
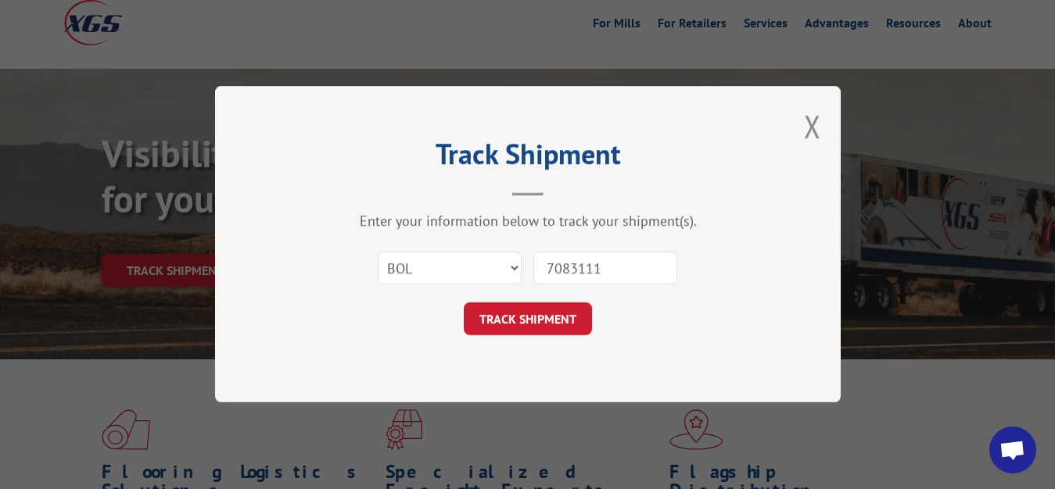
type input "7083111"
click button "TRACK SHIPMENT" at bounding box center [528, 319] width 128 height 33
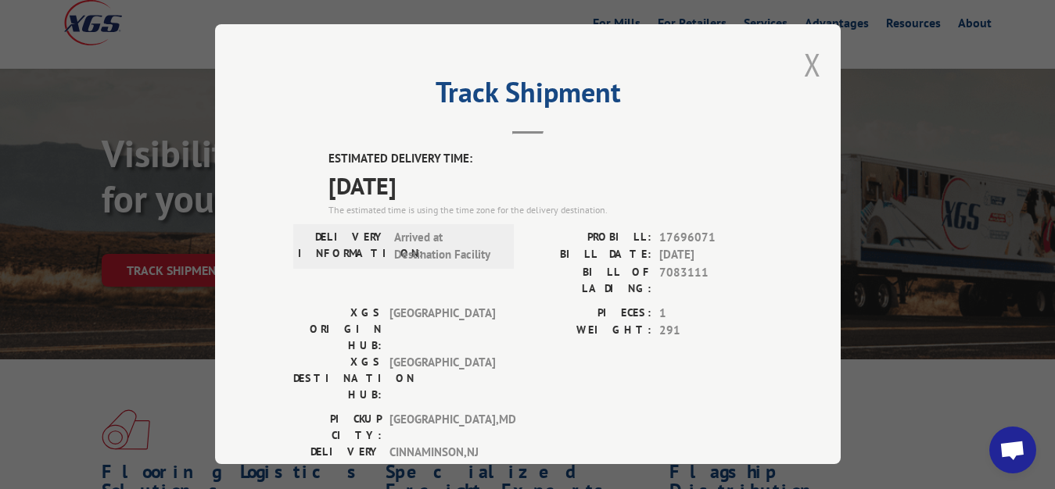
click at [804, 61] on button "Close modal" at bounding box center [812, 64] width 17 height 41
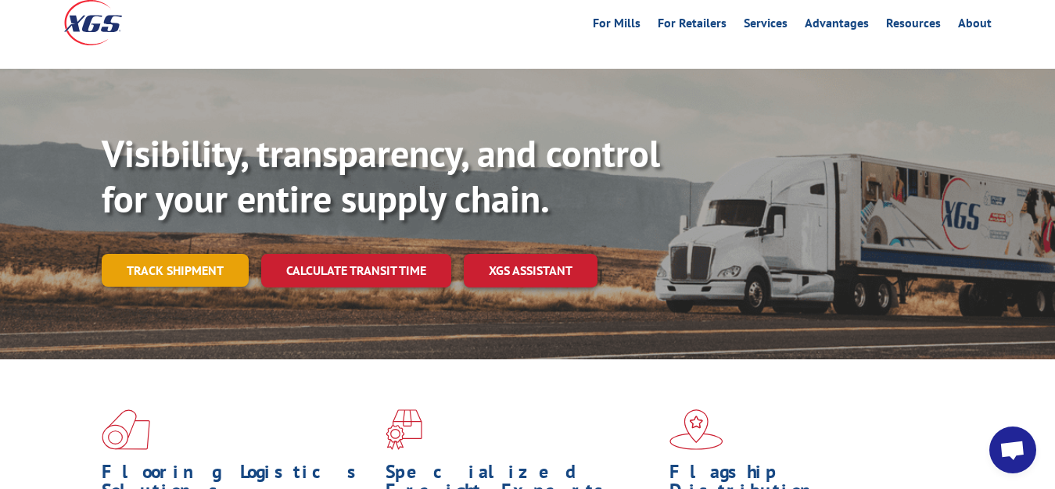
click at [172, 254] on link "Track shipment" at bounding box center [175, 270] width 147 height 33
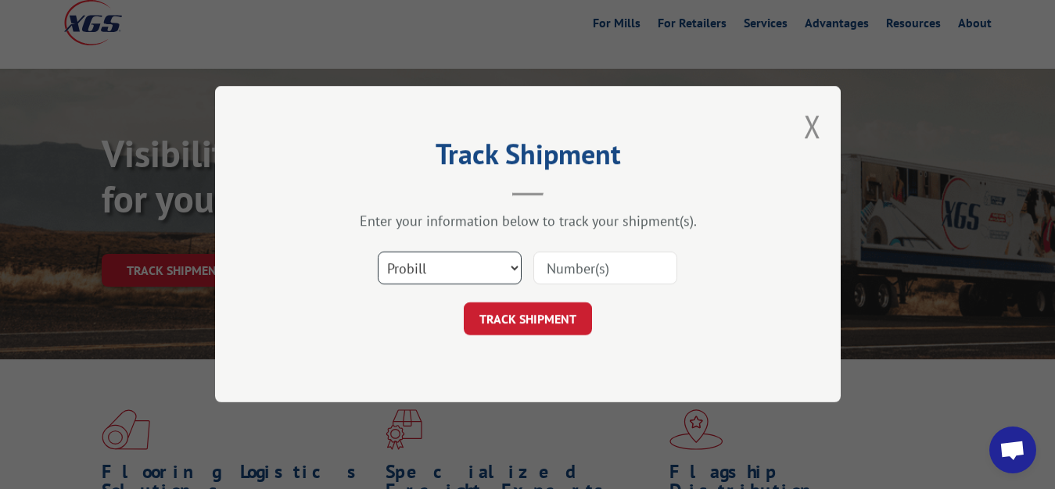
click at [378, 253] on select "Select category... Probill BOL PO" at bounding box center [450, 269] width 144 height 33
select select "bol"
click option "BOL" at bounding box center [0, 0] width 0 height 0
drag, startPoint x: 570, startPoint y: 267, endPoint x: 575, endPoint y: 206, distance: 61.2
click at [570, 263] on input at bounding box center [605, 269] width 144 height 33
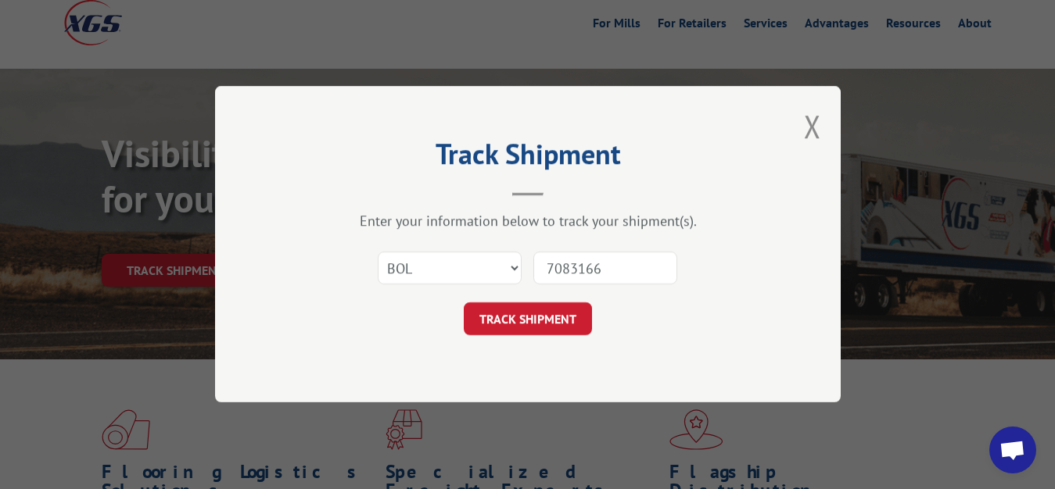
type input "7083166"
click button "TRACK SHIPMENT" at bounding box center [528, 319] width 128 height 33
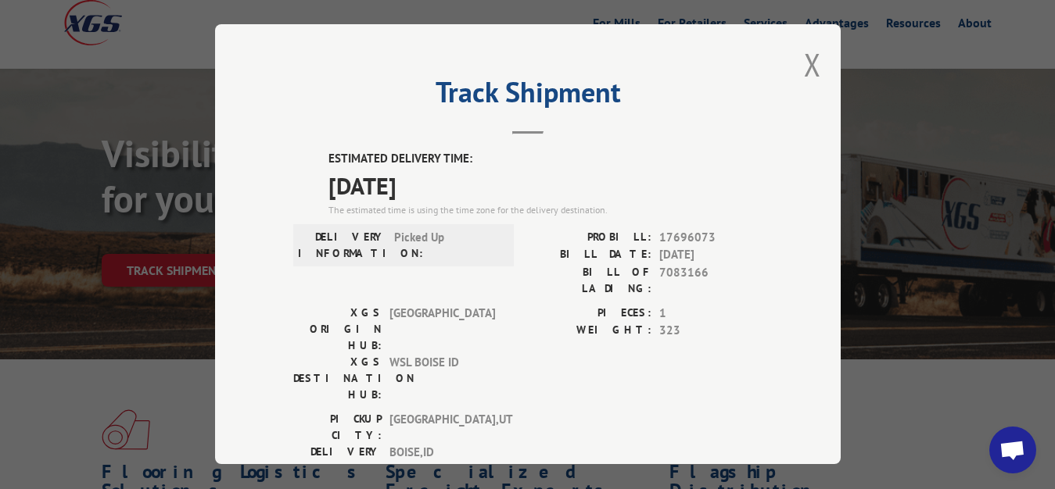
drag, startPoint x: 802, startPoint y: 58, endPoint x: 623, endPoint y: 155, distance: 203.6
click at [804, 59] on button "Close modal" at bounding box center [812, 64] width 17 height 41
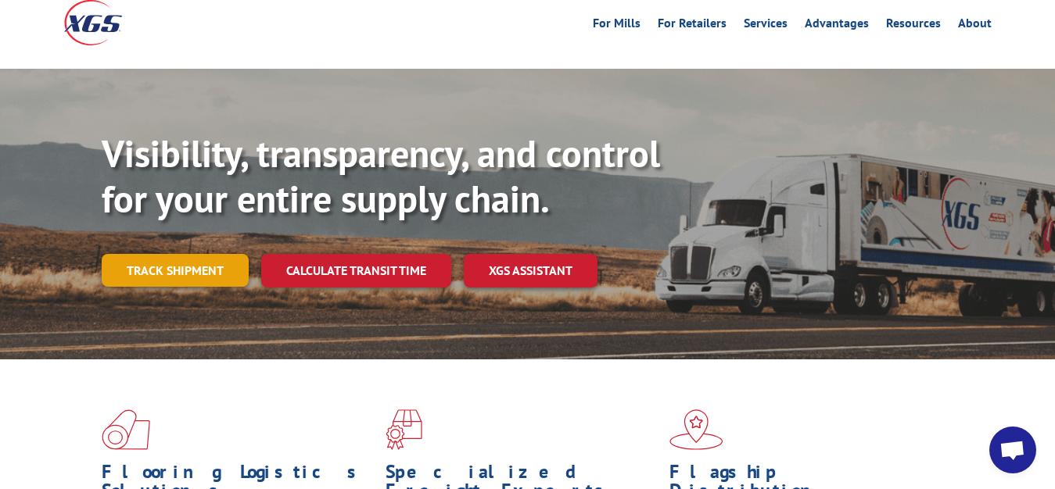
click at [198, 254] on link "Track shipment" at bounding box center [175, 270] width 147 height 33
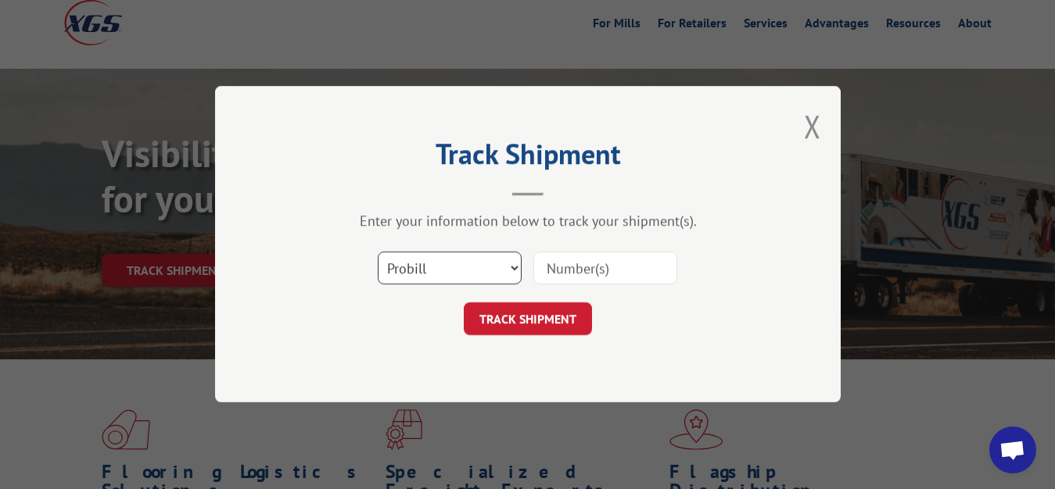
click at [378, 253] on select "Select category... Probill BOL PO" at bounding box center [450, 269] width 144 height 33
select select "bol"
click option "BOL" at bounding box center [0, 0] width 0 height 0
click at [609, 277] on input at bounding box center [605, 269] width 144 height 33
type input "7083165"
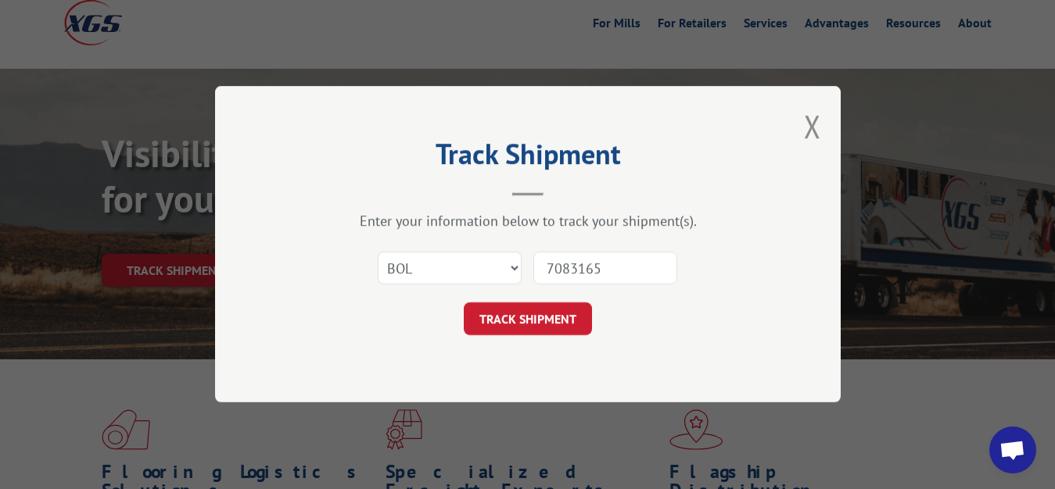
click button "TRACK SHIPMENT" at bounding box center [528, 319] width 128 height 33
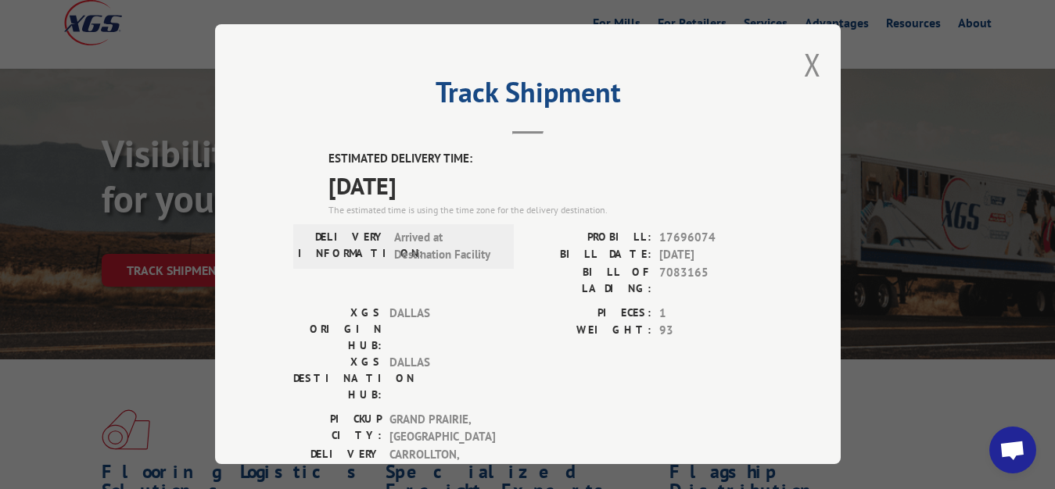
drag, startPoint x: 800, startPoint y: 57, endPoint x: 754, endPoint y: 107, distance: 67.5
click at [804, 59] on button "Close modal" at bounding box center [812, 64] width 17 height 41
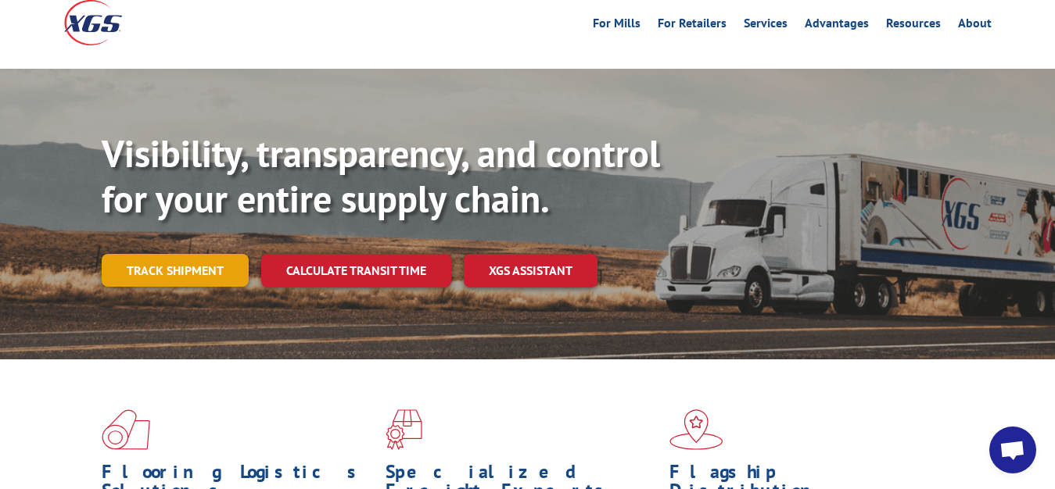
click at [180, 254] on link "Track shipment" at bounding box center [175, 270] width 147 height 33
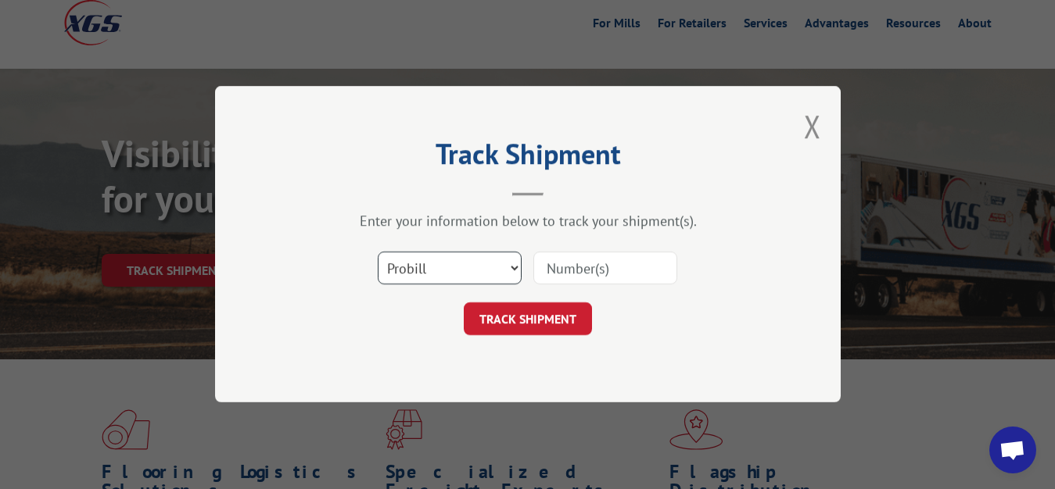
click at [378, 253] on select "Select category... Probill BOL PO" at bounding box center [450, 269] width 144 height 33
select select "bol"
click option "BOL" at bounding box center [0, 0] width 0 height 0
click at [582, 270] on input at bounding box center [605, 269] width 144 height 33
type input "7083206"
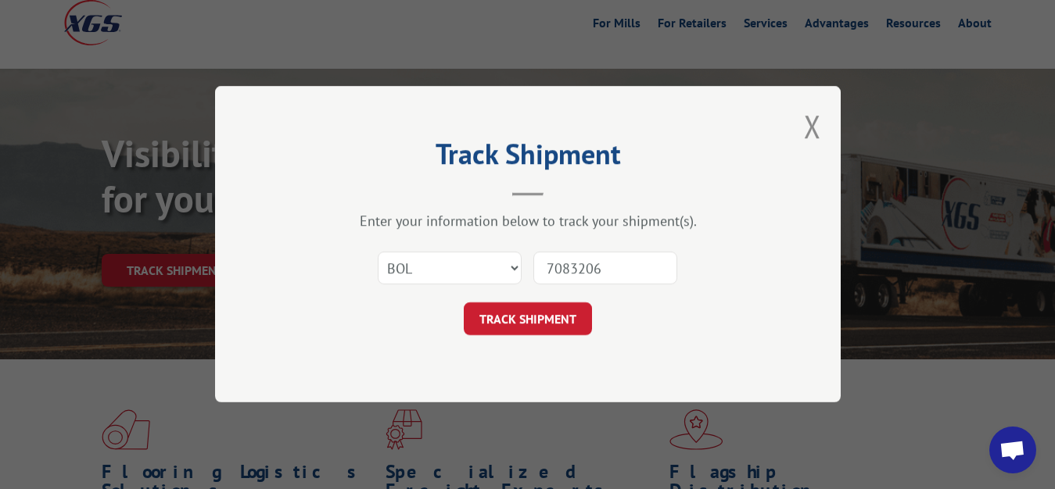
click button "TRACK SHIPMENT" at bounding box center [528, 319] width 128 height 33
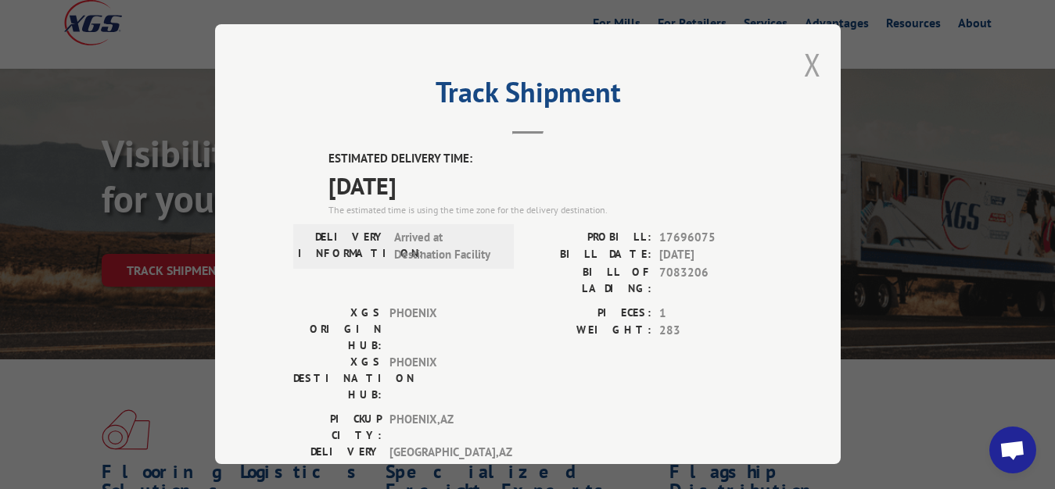
click at [804, 64] on button "Close modal" at bounding box center [812, 64] width 17 height 41
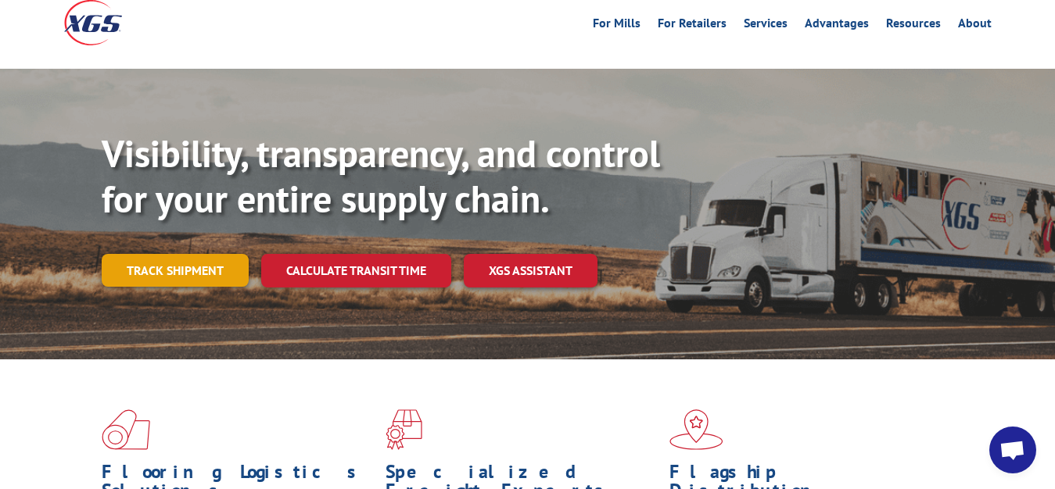
click at [167, 254] on link "Track shipment" at bounding box center [175, 270] width 147 height 33
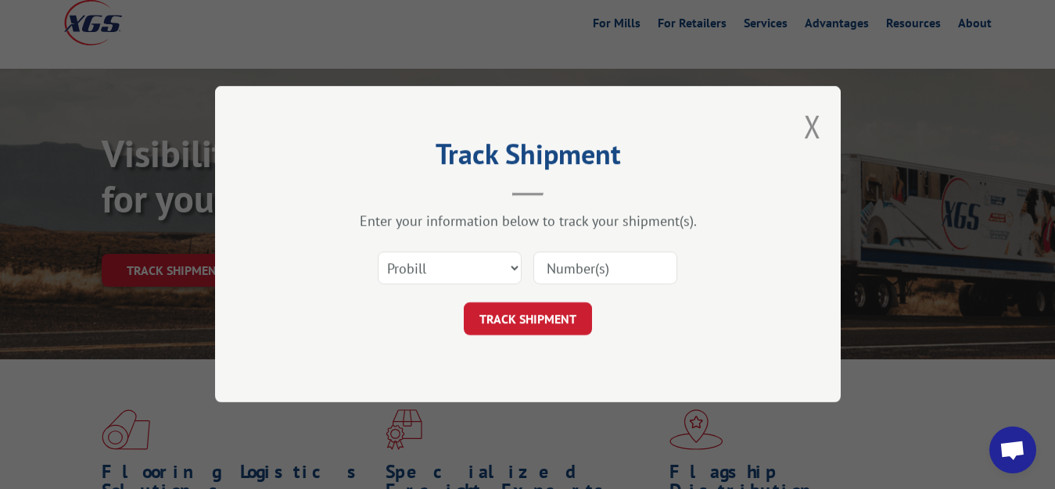
drag, startPoint x: 450, startPoint y: 252, endPoint x: 442, endPoint y: 271, distance: 20.8
click at [450, 253] on div "Select category... Probill BOL PO" at bounding box center [449, 269] width 142 height 36
select select "bol"
click option "BOL" at bounding box center [0, 0] width 0 height 0
click at [587, 252] on div at bounding box center [605, 269] width 144 height 36
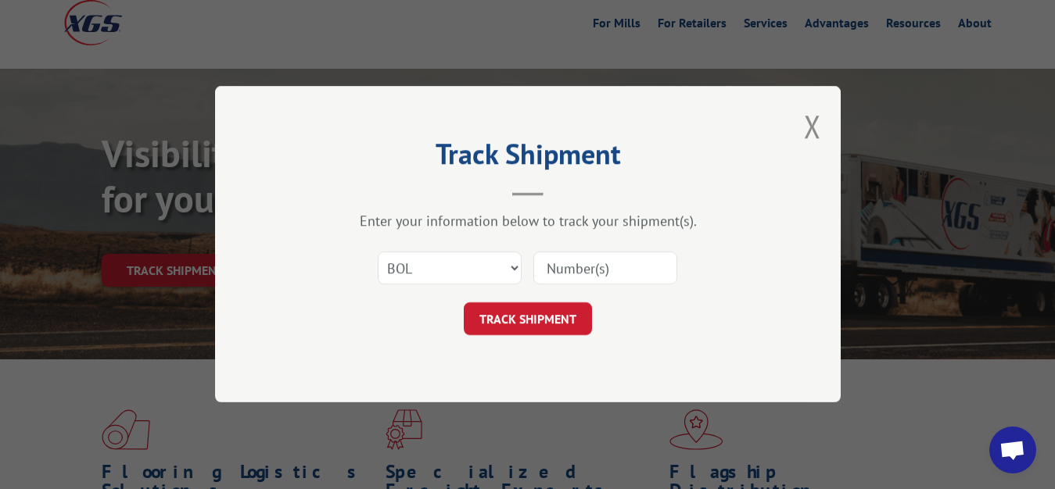
drag, startPoint x: 564, startPoint y: 259, endPoint x: 566, endPoint y: 250, distance: 8.7
click at [564, 258] on input at bounding box center [605, 269] width 144 height 33
type input "7083207"
click button "TRACK SHIPMENT" at bounding box center [528, 319] width 128 height 33
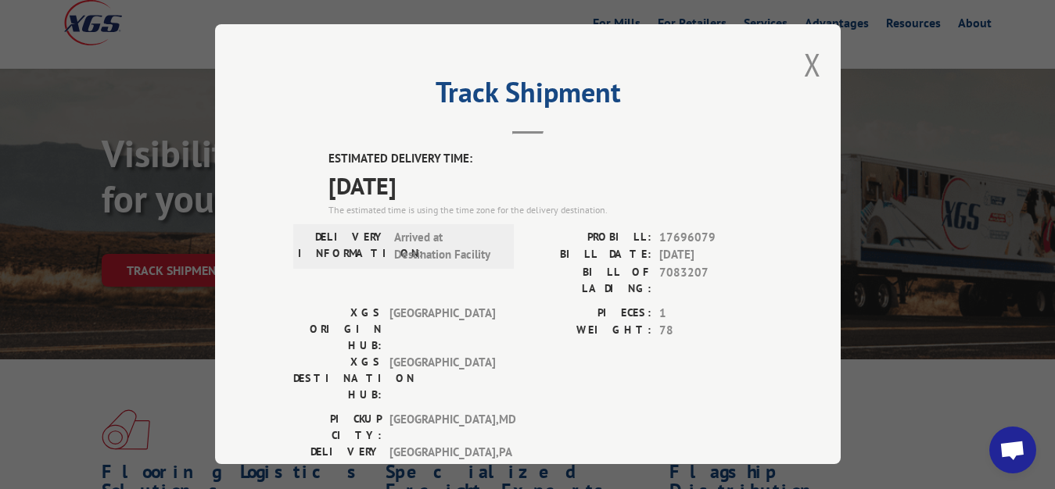
drag, startPoint x: 797, startPoint y: 63, endPoint x: 532, endPoint y: 222, distance: 309.6
click at [804, 66] on button "Close modal" at bounding box center [812, 64] width 17 height 41
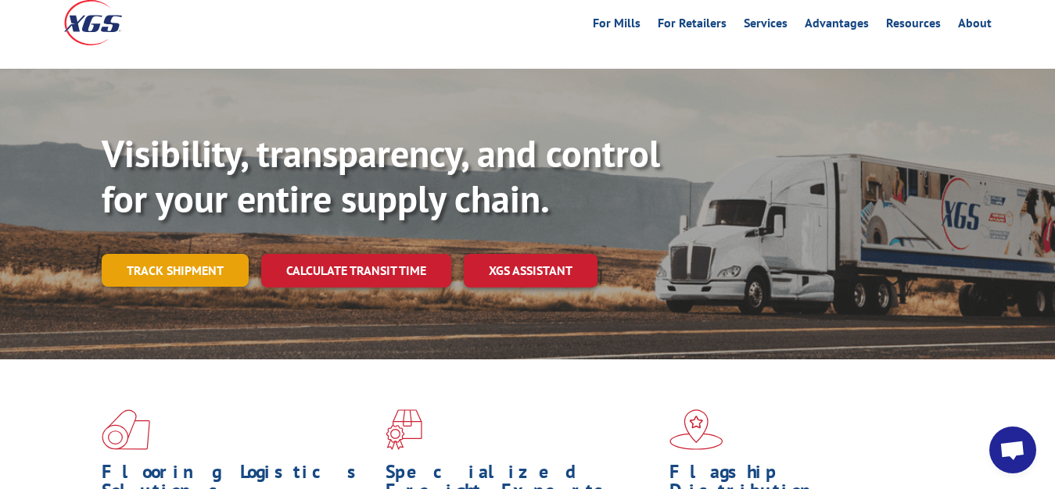
click at [174, 254] on link "Track shipment" at bounding box center [175, 270] width 147 height 33
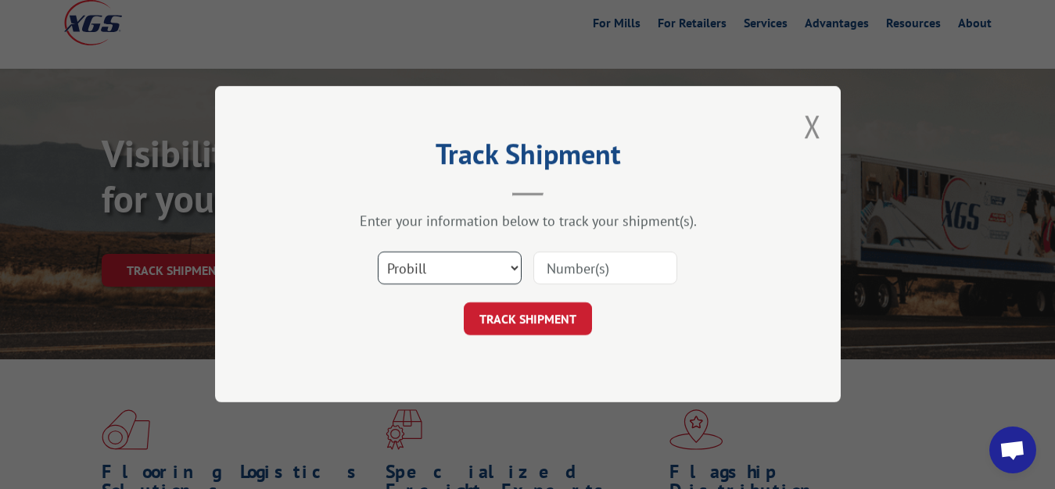
click at [378, 253] on select "Select category... Probill BOL PO" at bounding box center [450, 269] width 144 height 33
select select "bol"
click option "BOL" at bounding box center [0, 0] width 0 height 0
drag, startPoint x: 563, startPoint y: 274, endPoint x: 575, endPoint y: 150, distance: 124.1
click at [564, 270] on input at bounding box center [605, 269] width 144 height 33
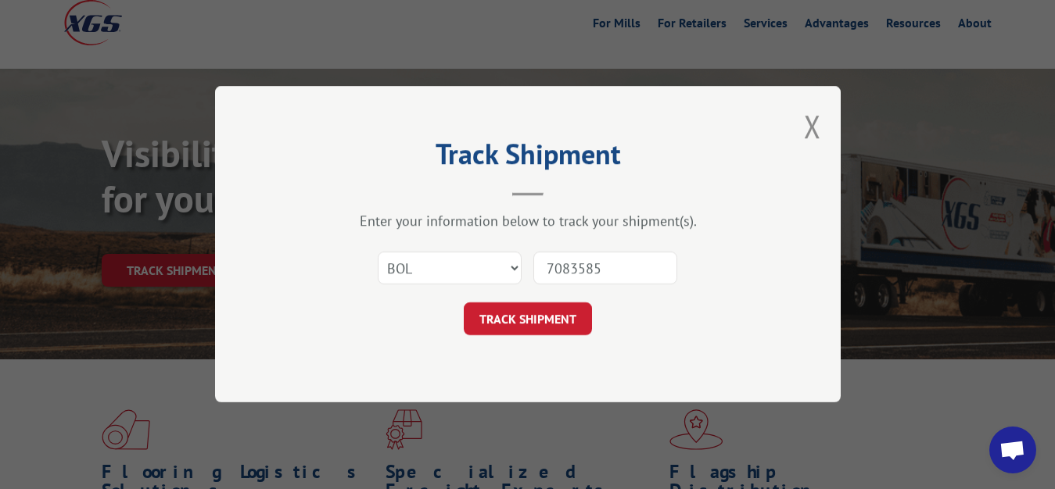
type input "7083585"
click button "TRACK SHIPMENT" at bounding box center [528, 319] width 128 height 33
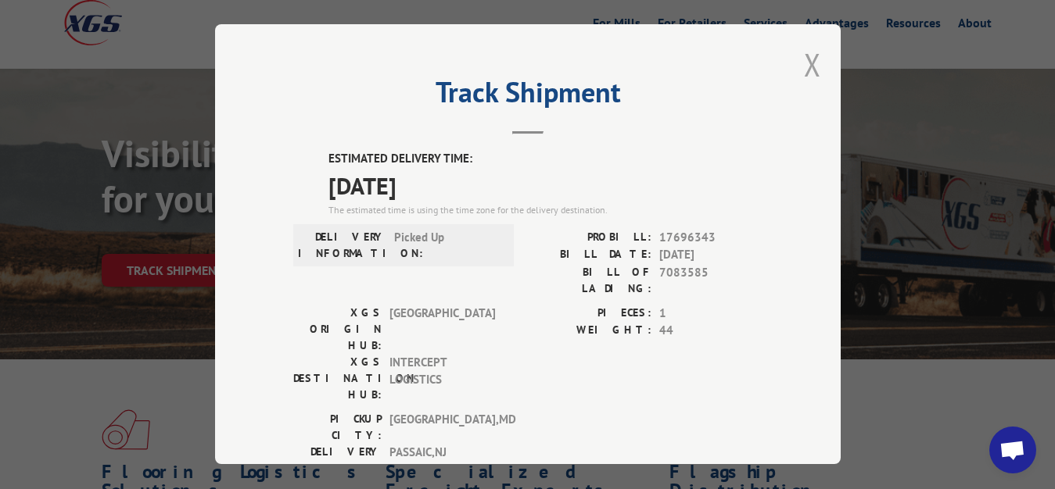
click at [804, 60] on button "Close modal" at bounding box center [812, 64] width 17 height 41
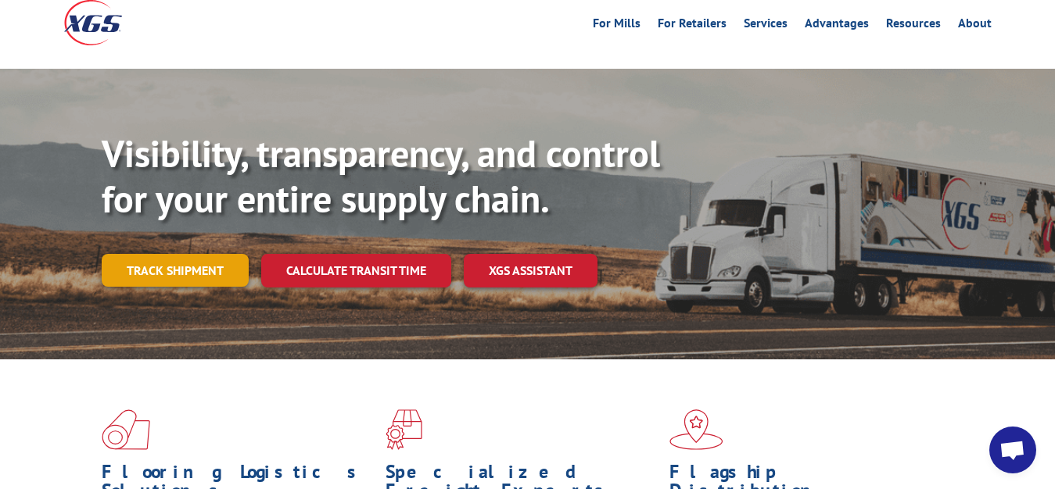
click at [185, 254] on link "Track shipment" at bounding box center [175, 270] width 147 height 33
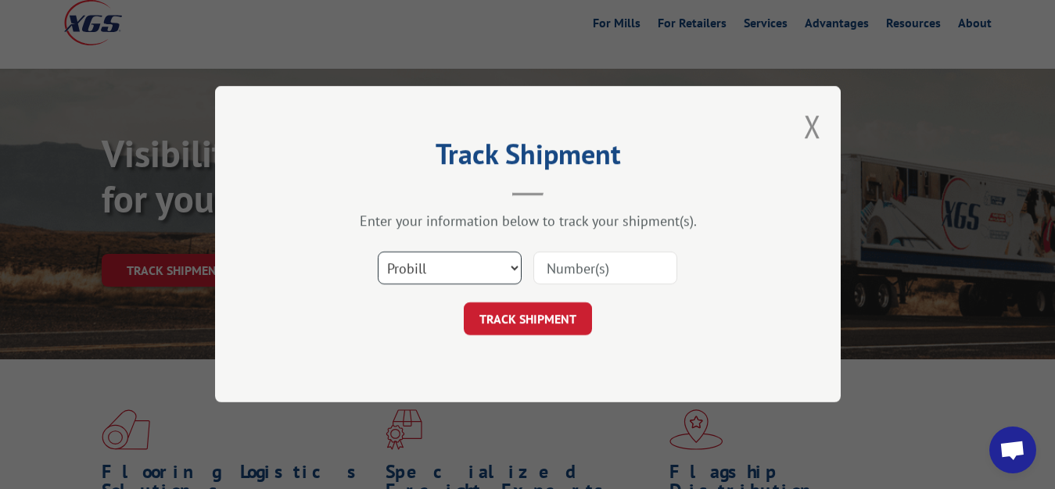
click at [378, 253] on select "Select category... Probill BOL PO" at bounding box center [450, 269] width 144 height 33
select select "bol"
click option "BOL" at bounding box center [0, 0] width 0 height 0
click at [602, 272] on input at bounding box center [605, 269] width 144 height 33
type input "7083208"
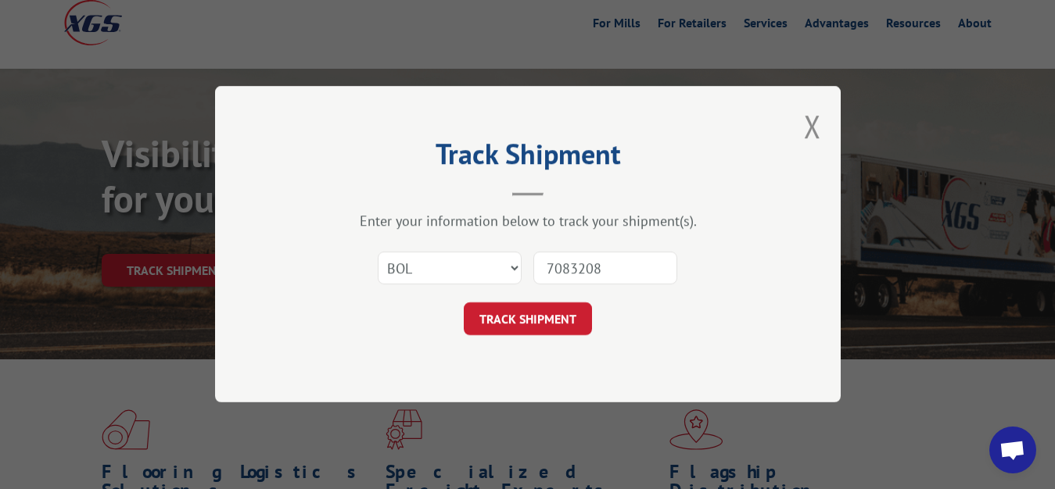
click button "TRACK SHIPMENT" at bounding box center [528, 319] width 128 height 33
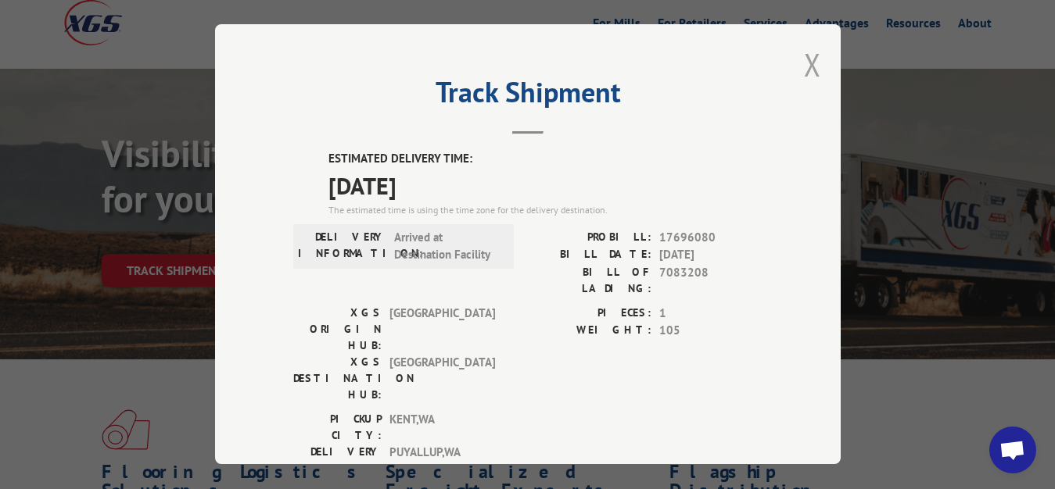
click at [804, 65] on button "Close modal" at bounding box center [812, 64] width 17 height 41
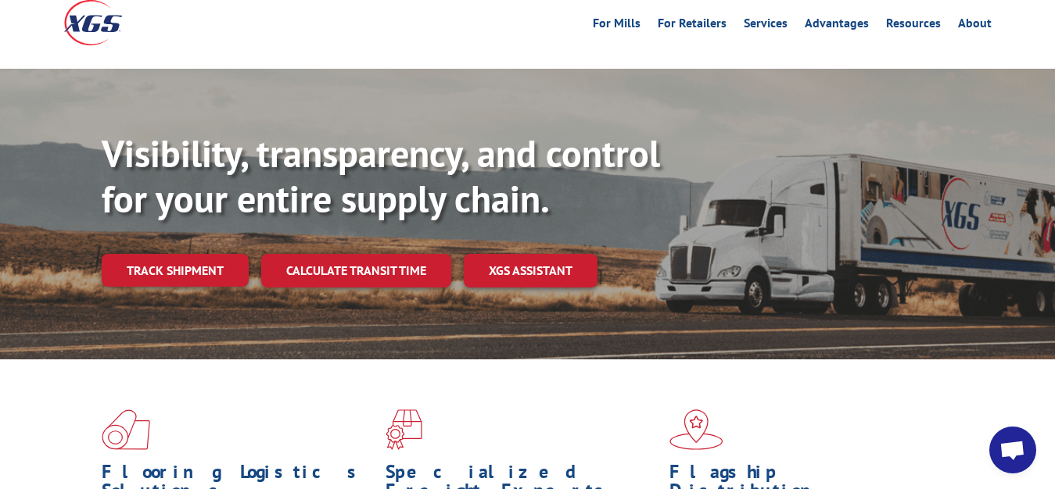
click at [141, 254] on link "Track shipment" at bounding box center [175, 270] width 147 height 33
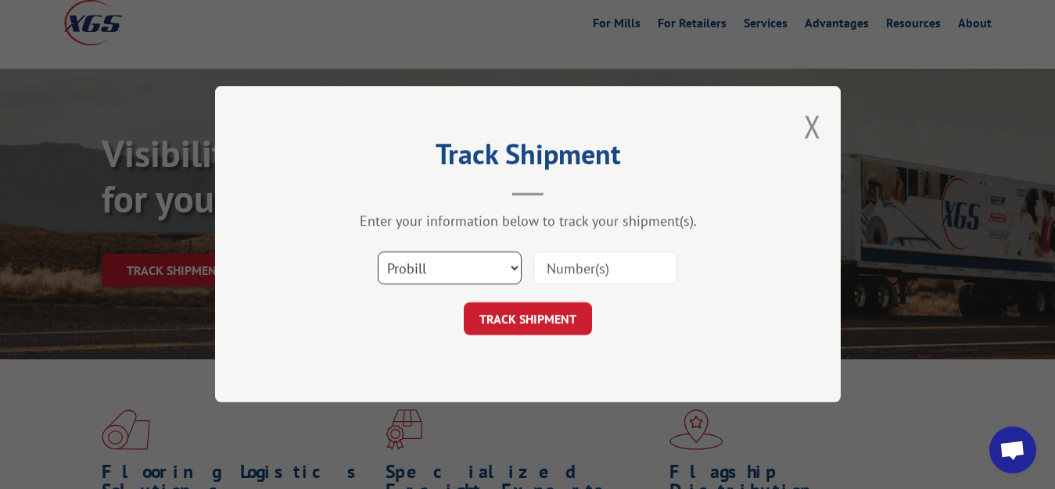
click at [378, 253] on select "Select category... Probill BOL PO" at bounding box center [450, 269] width 144 height 33
select select "bol"
click option "BOL" at bounding box center [0, 0] width 0 height 0
drag, startPoint x: 543, startPoint y: 284, endPoint x: 544, endPoint y: 266, distance: 18.0
click at [543, 279] on input at bounding box center [605, 269] width 144 height 33
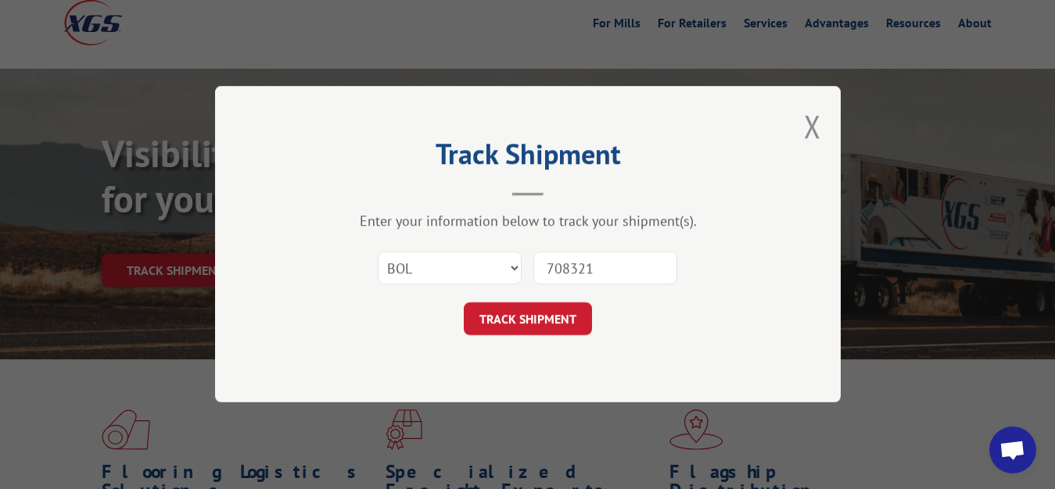
type input "7083210"
click button "TRACK SHIPMENT" at bounding box center [528, 319] width 128 height 33
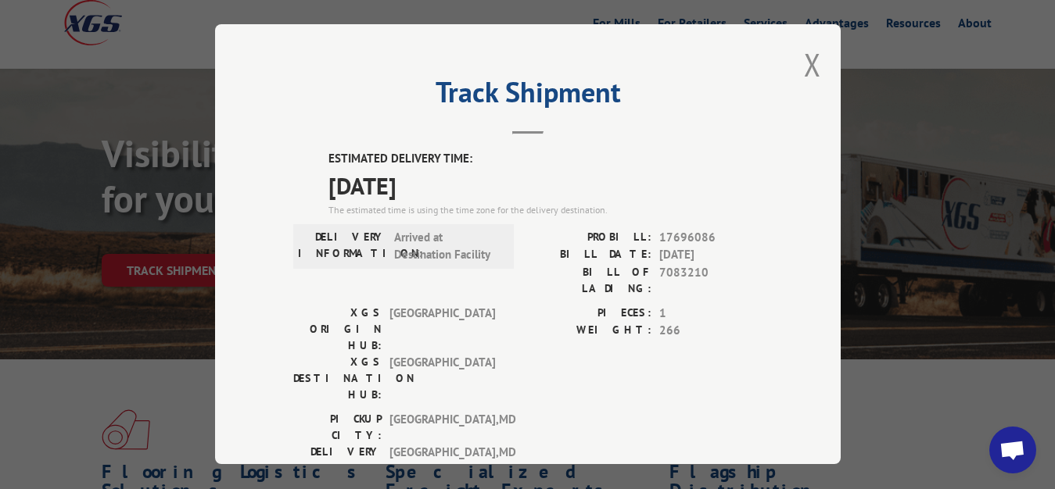
drag, startPoint x: 800, startPoint y: 63, endPoint x: 632, endPoint y: 199, distance: 215.6
click at [804, 71] on button "Close modal" at bounding box center [812, 64] width 17 height 41
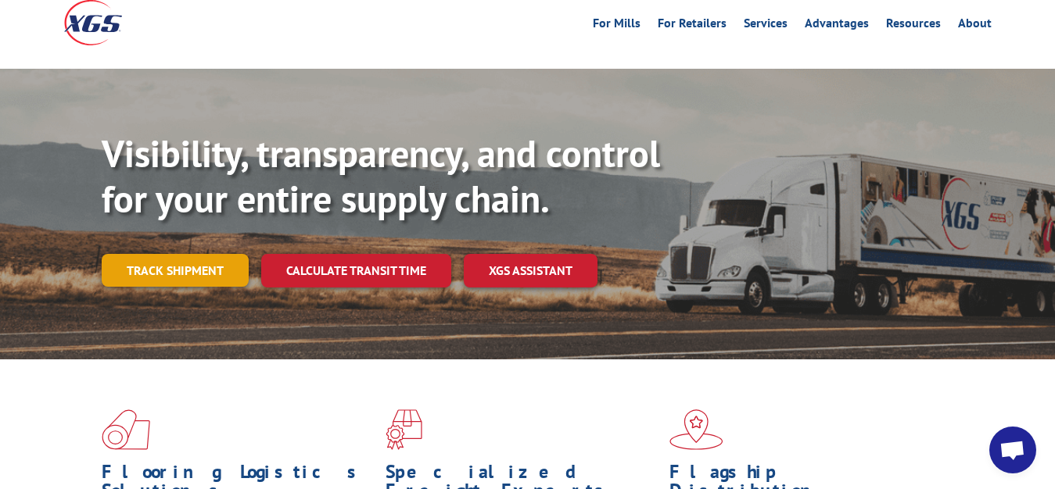
click at [151, 254] on link "Track shipment" at bounding box center [175, 270] width 147 height 33
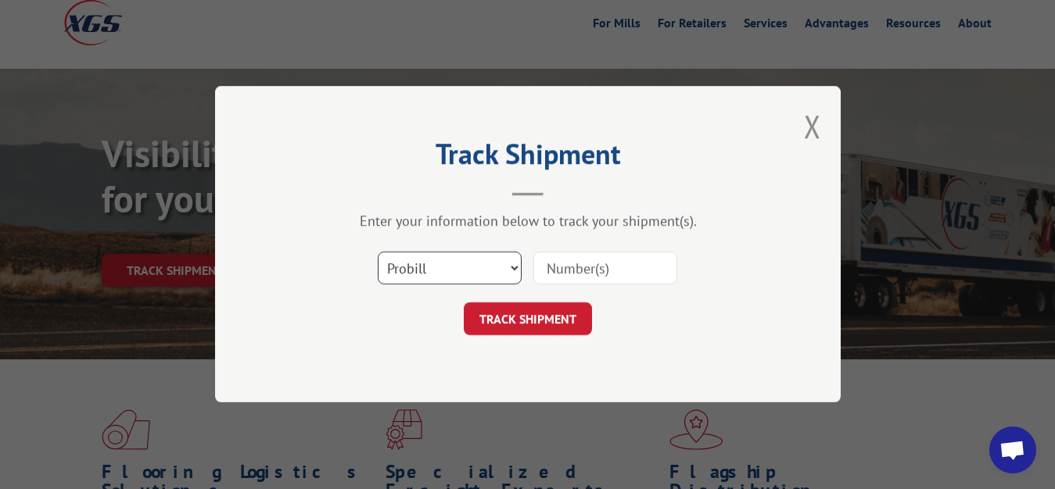
select select "bol"
click option "BOL" at bounding box center [0, 0] width 0 height 0
click at [567, 277] on input at bounding box center [605, 269] width 144 height 33
type input "7083211"
click button "TRACK SHIPMENT" at bounding box center [528, 319] width 128 height 33
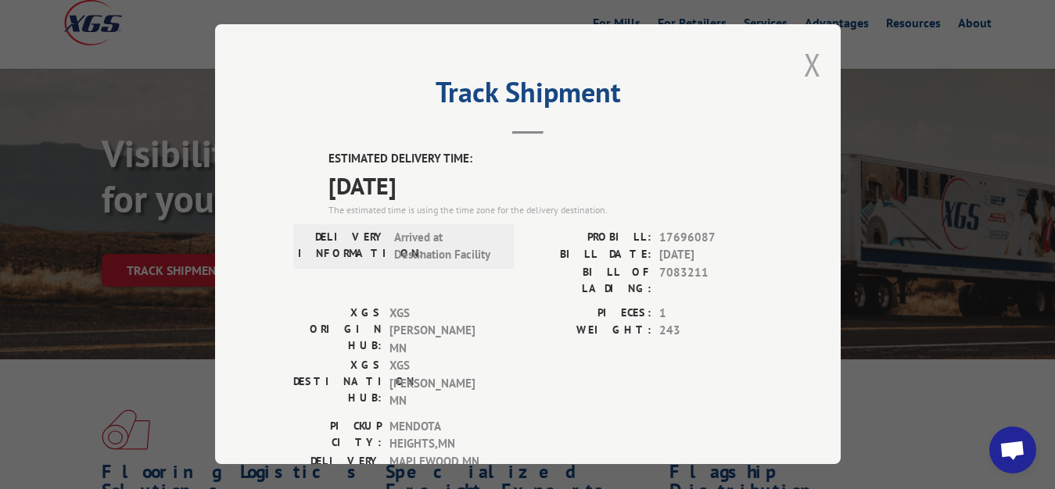
click at [804, 54] on button "Close modal" at bounding box center [812, 64] width 17 height 41
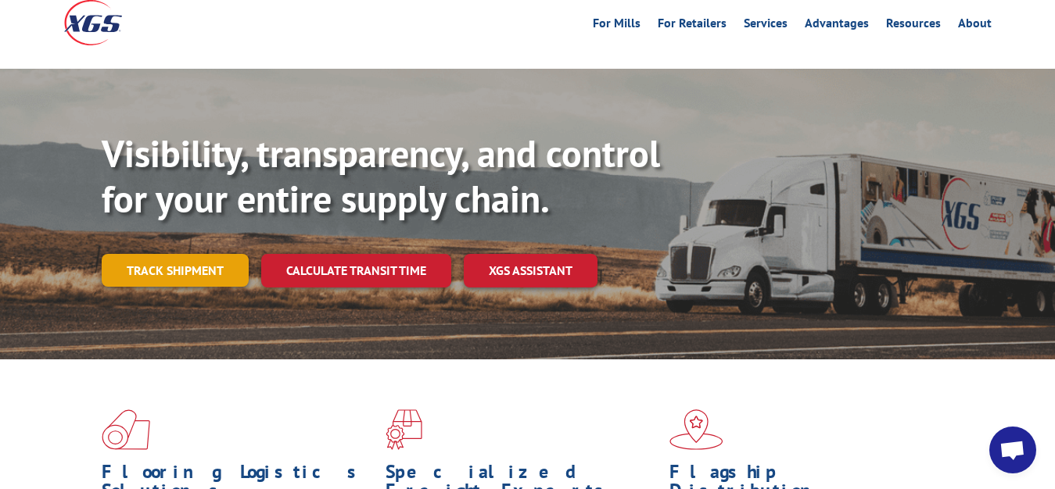
click at [165, 254] on link "Track shipment" at bounding box center [175, 270] width 147 height 33
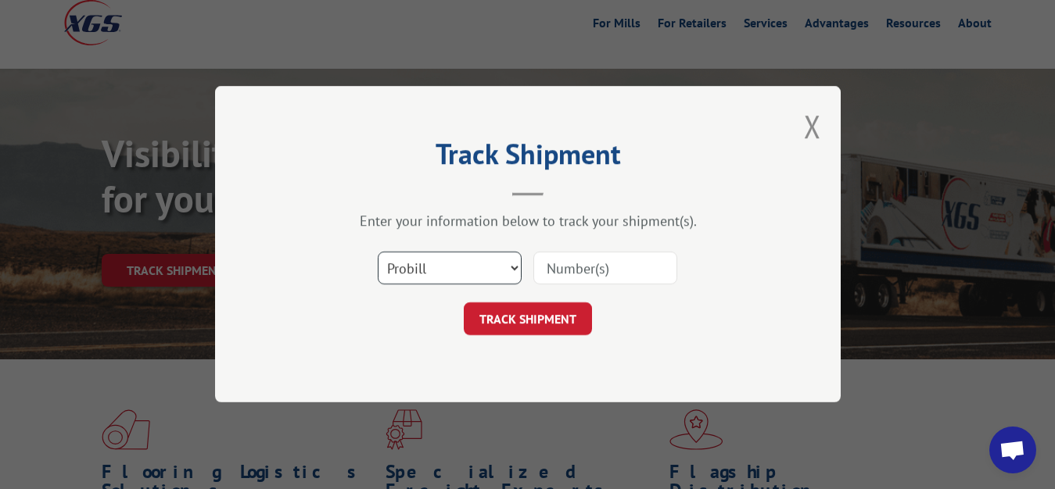
click at [378, 253] on select "Select category... Probill BOL PO" at bounding box center [450, 269] width 144 height 33
select select "bol"
click option "BOL" at bounding box center [0, 0] width 0 height 0
drag, startPoint x: 558, startPoint y: 273, endPoint x: 561, endPoint y: 247, distance: 25.9
click at [560, 264] on input at bounding box center [605, 269] width 144 height 33
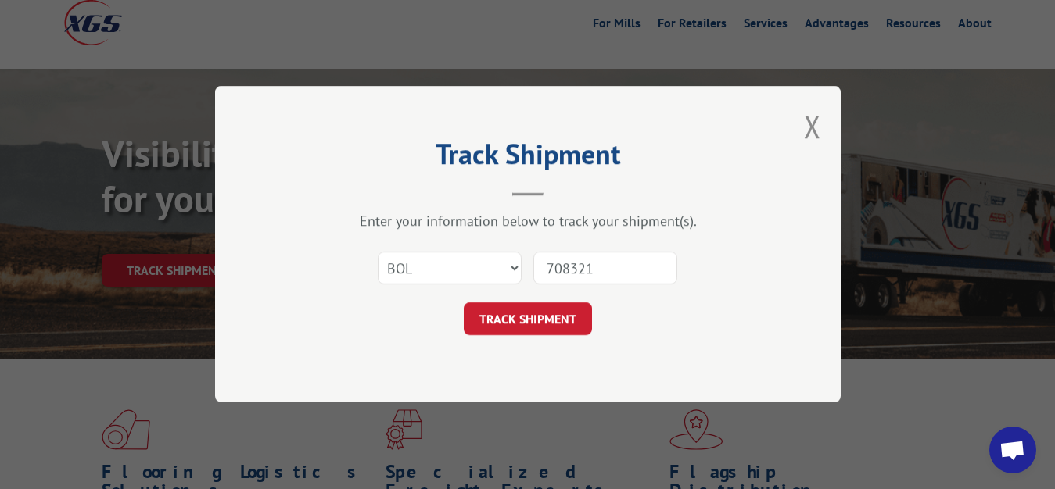
type input "7083212"
click button "TRACK SHIPMENT" at bounding box center [528, 319] width 128 height 33
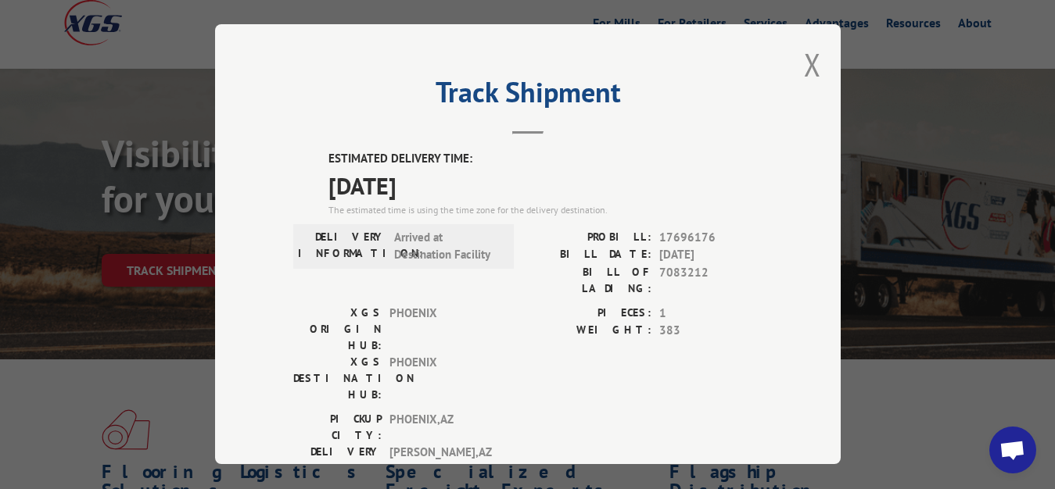
drag, startPoint x: 801, startPoint y: 63, endPoint x: 735, endPoint y: 113, distance: 82.6
click at [804, 70] on button "Close modal" at bounding box center [812, 64] width 17 height 41
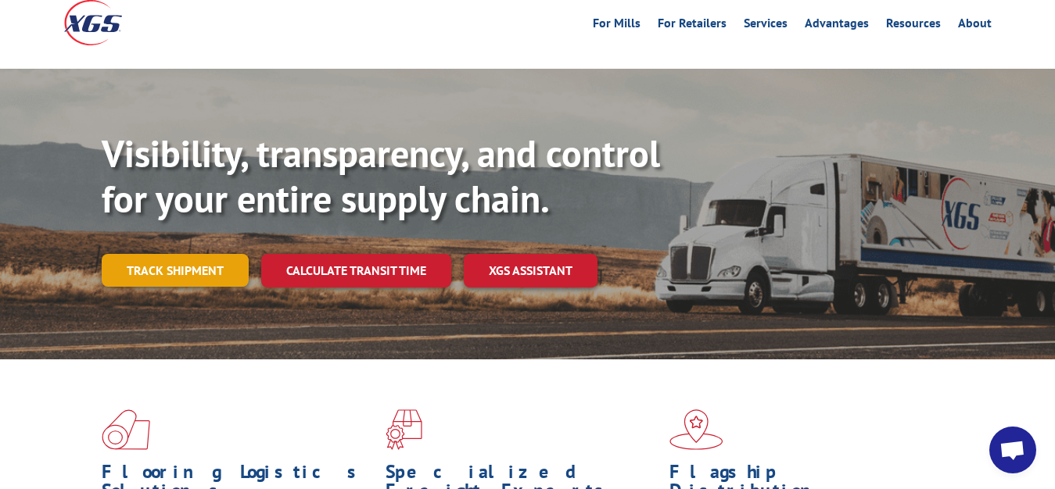
click at [174, 254] on link "Track shipment" at bounding box center [175, 270] width 147 height 33
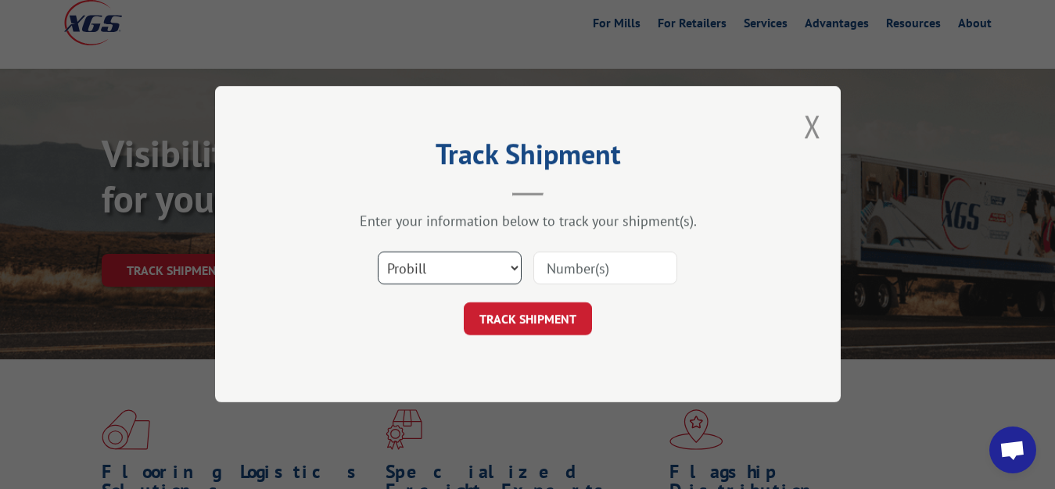
click at [378, 253] on select "Select category... Probill BOL PO" at bounding box center [450, 269] width 144 height 33
select select "bol"
click option "BOL" at bounding box center [0, 0] width 0 height 0
click at [561, 287] on div "Select category... Probill BOL PO" at bounding box center [527, 269] width 469 height 52
drag, startPoint x: 562, startPoint y: 270, endPoint x: 568, endPoint y: 222, distance: 48.8
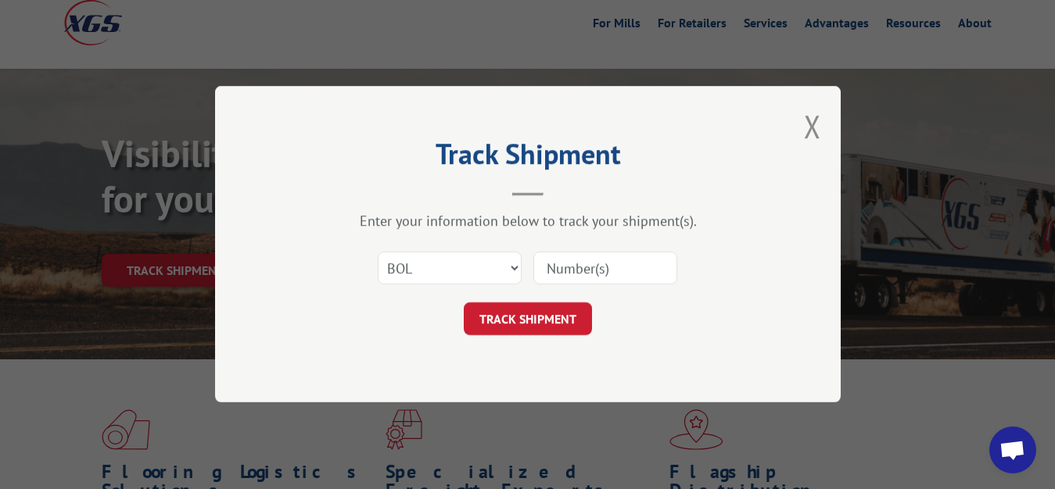
click at [562, 267] on input at bounding box center [605, 269] width 144 height 33
